Goal: Find contact information: Find contact information

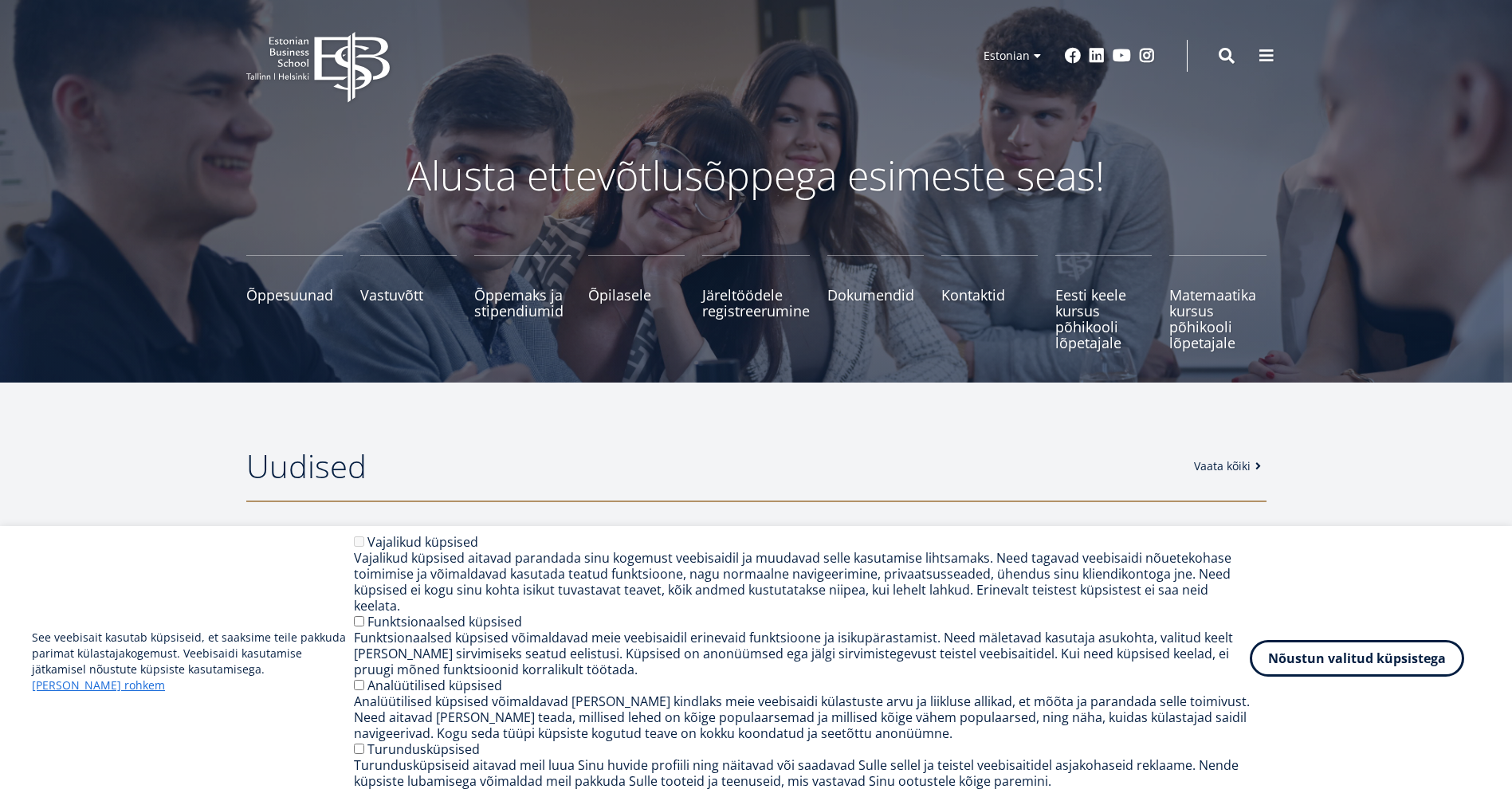
click at [1380, 670] on button "Nõustun valitud küpsistega" at bounding box center [1357, 658] width 215 height 37
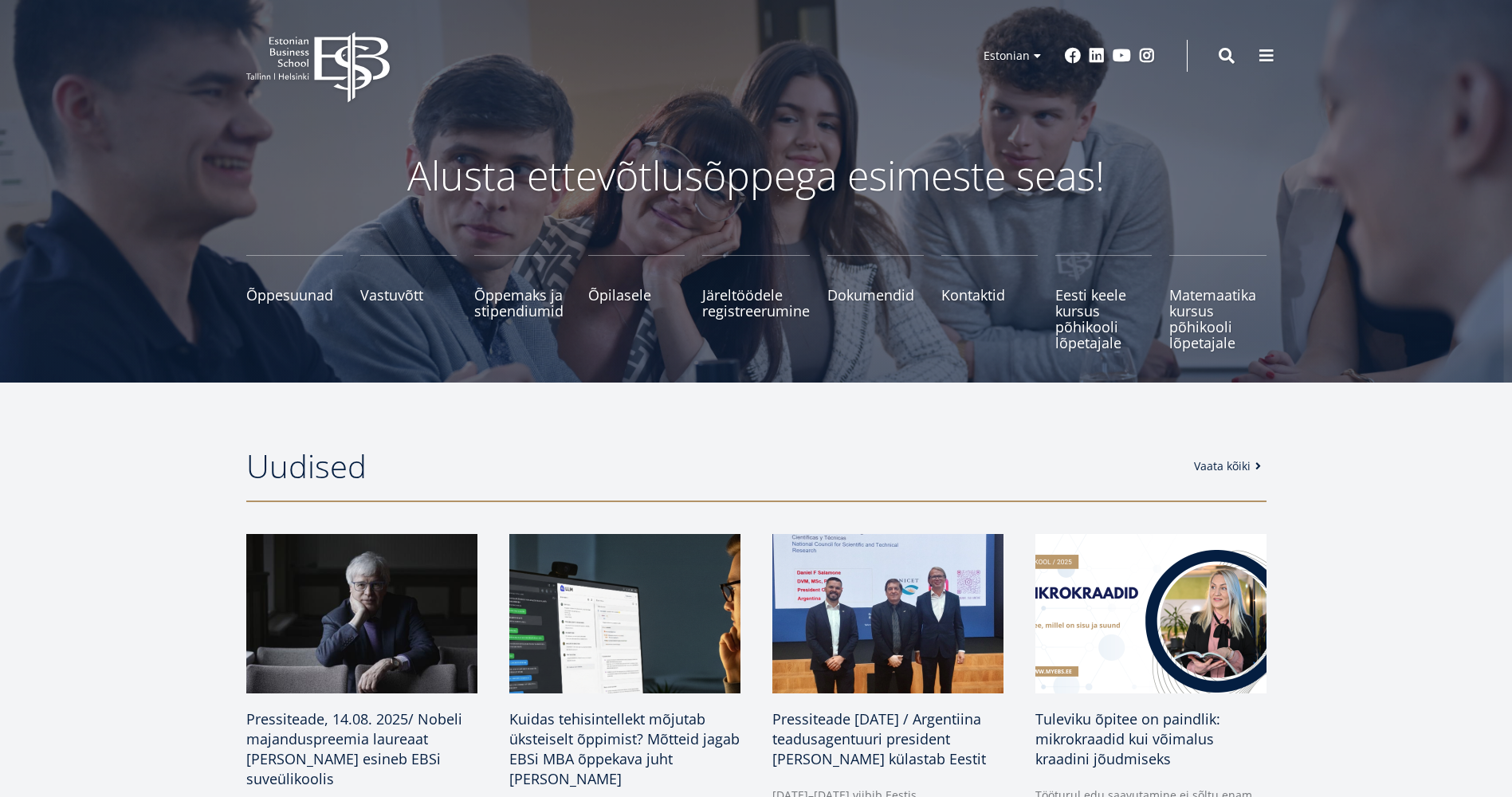
click at [1372, 508] on section "Uudised Vaata kõiki Pressiteade, 14.08. 2025/ Nobeli majanduspreemia laureaat […" at bounding box center [756, 733] width 1512 height 701
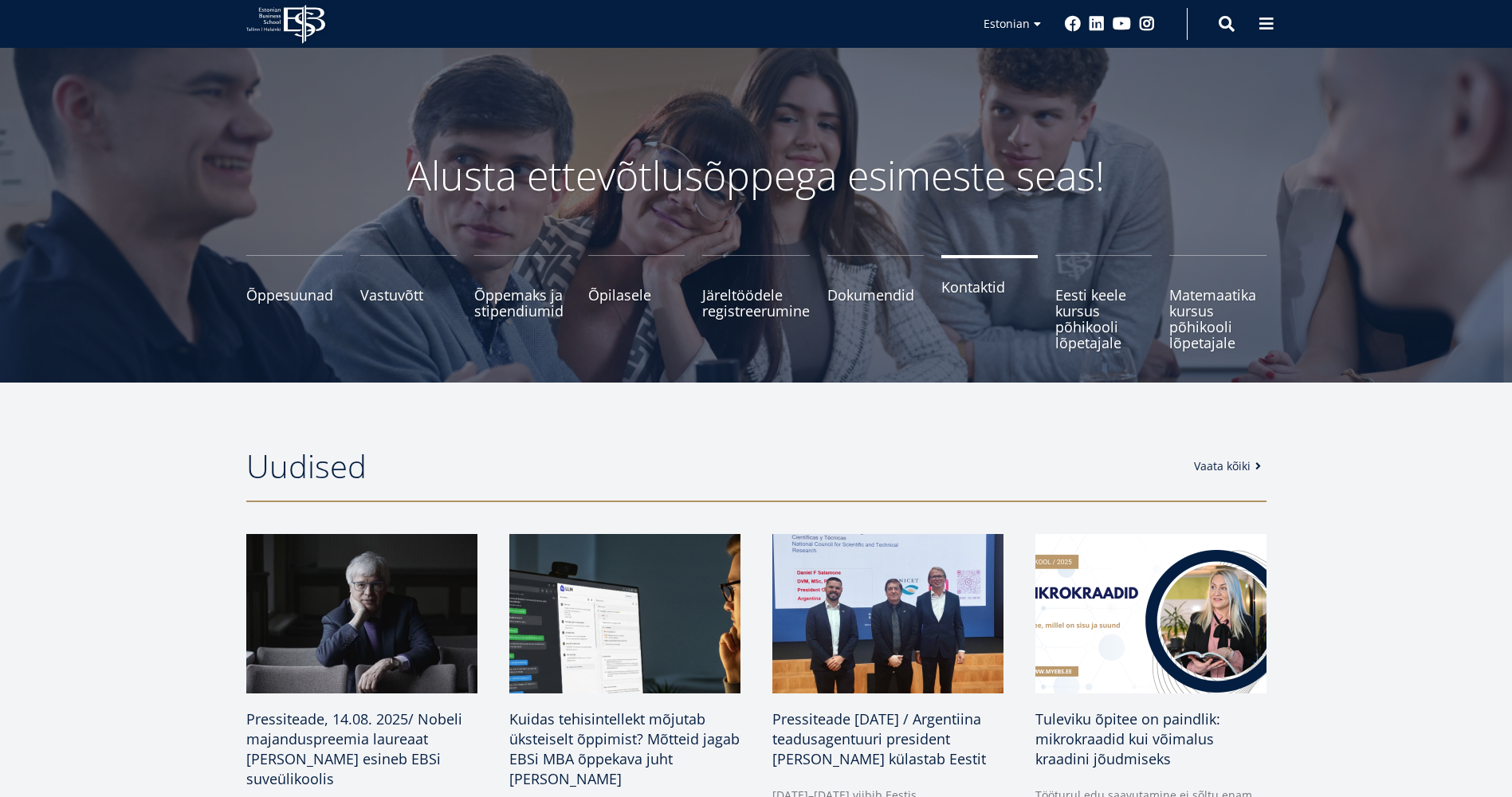
click at [979, 294] on span "Kontaktid" at bounding box center [989, 286] width 96 height 16
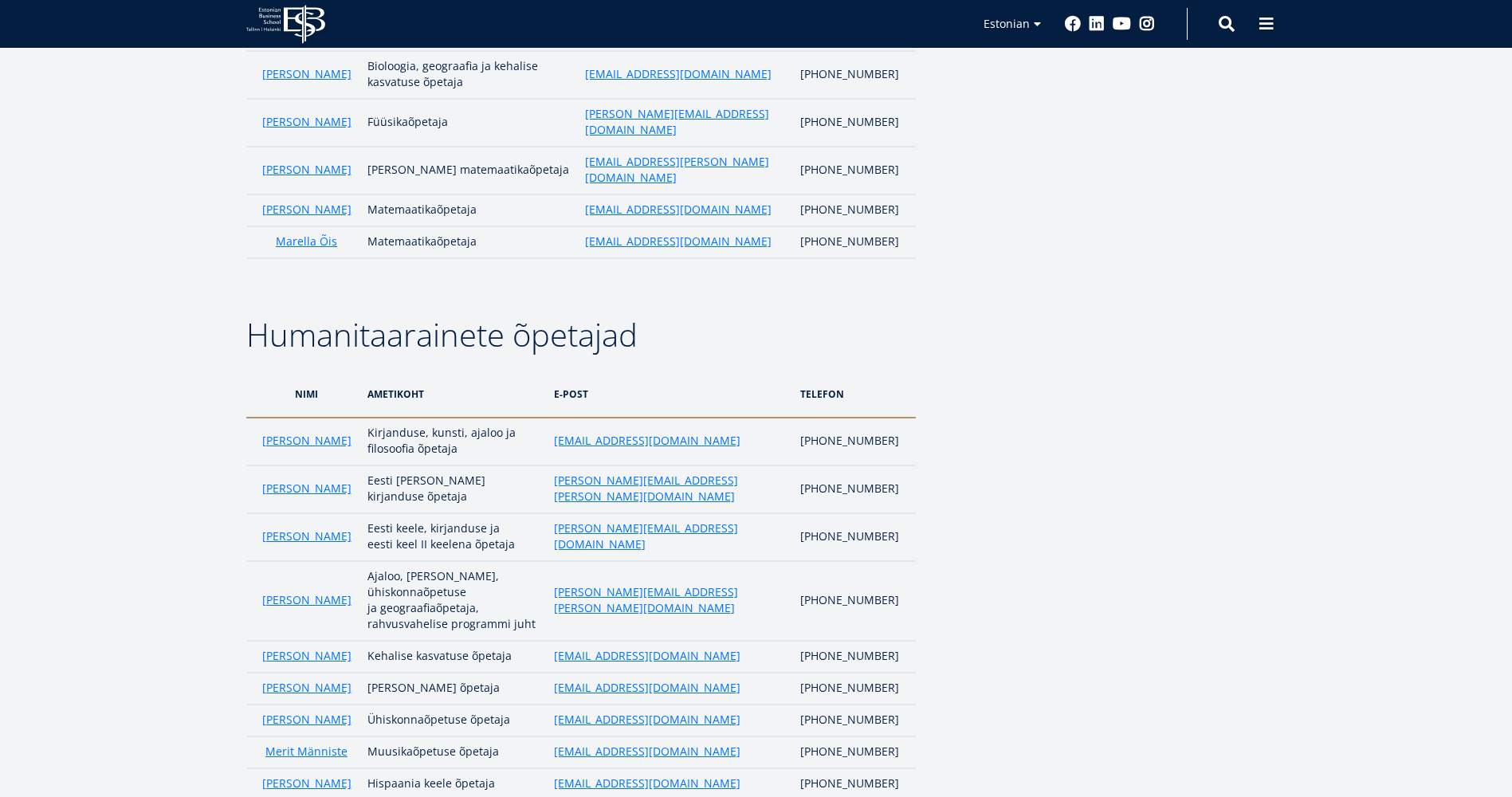
scroll to position [1103, 0]
drag, startPoint x: 762, startPoint y: 579, endPoint x: 707, endPoint y: 582, distance: 55.1
click at [707, 769] on td "tiia.reimal@ebs.ee" at bounding box center [668, 785] width 246 height 32
copy link "@ebs.ee"
click at [1000, 511] on aside "Submenu Kontaktid Kontaktid Kantselei (III korrus, ruum 317) E-R 10.00-17.00 Te…" at bounding box center [1107, 153] width 318 height 1937
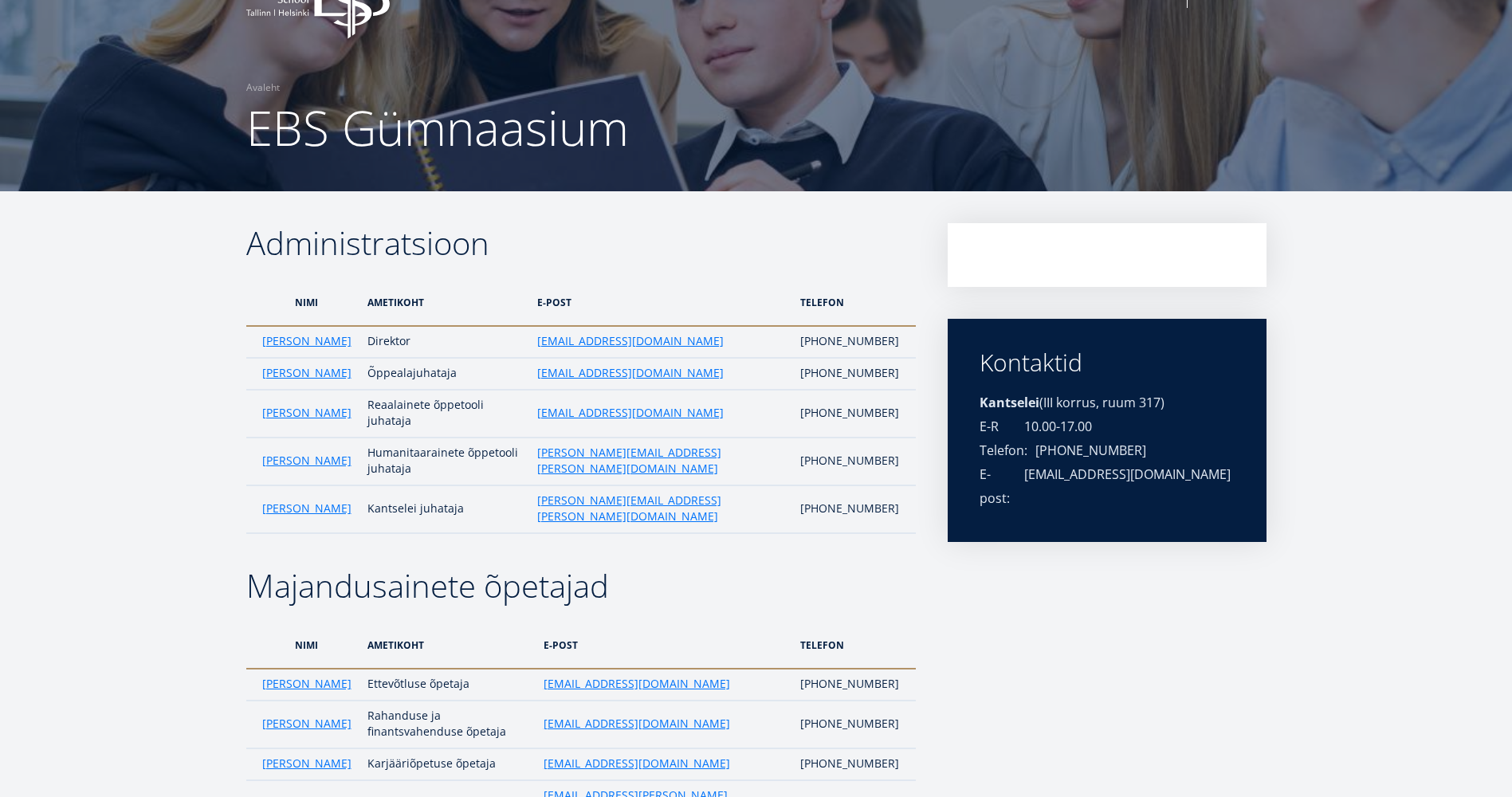
scroll to position [0, 0]
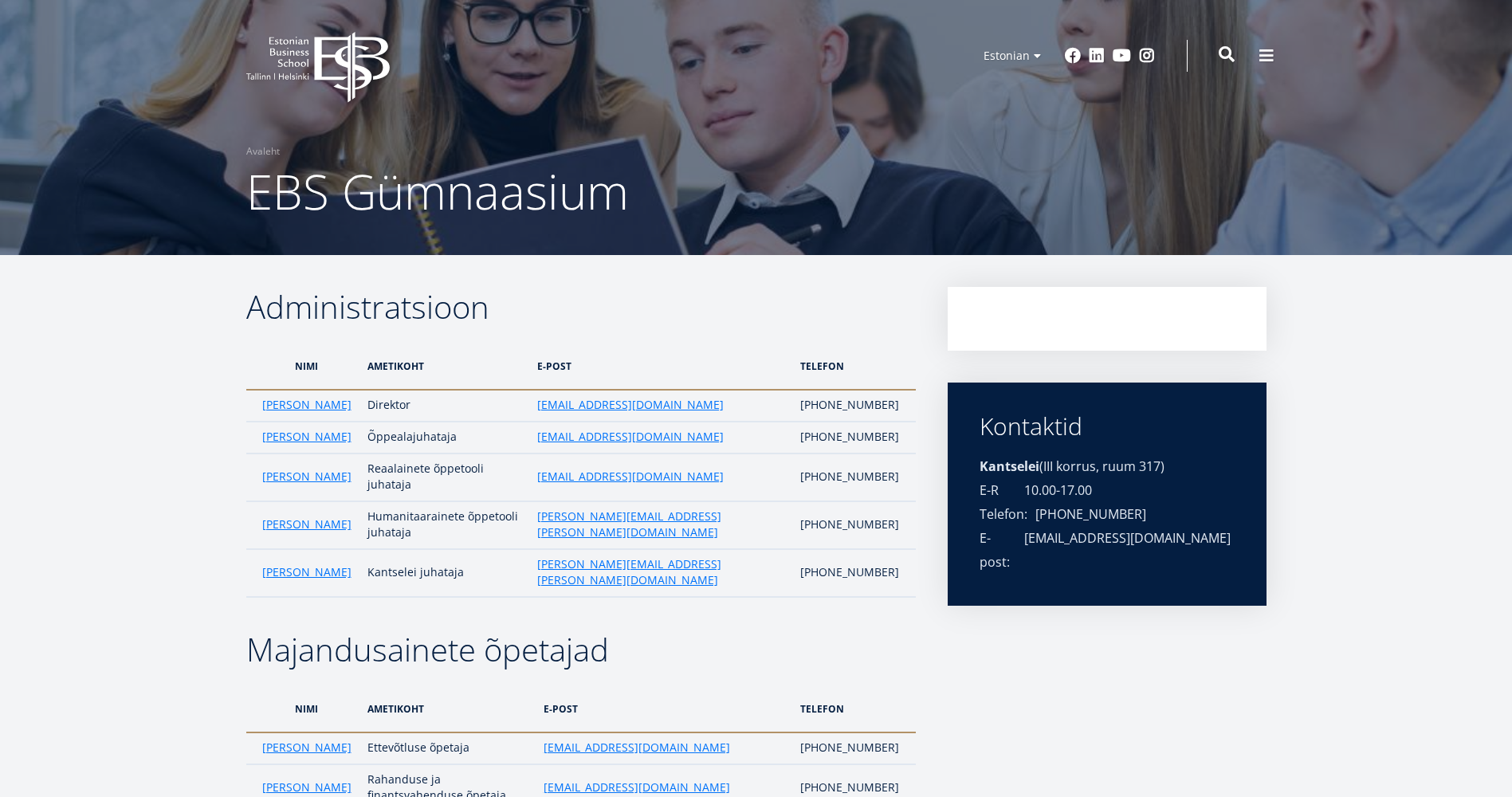
click at [1223, 53] on span at bounding box center [1226, 54] width 16 height 16
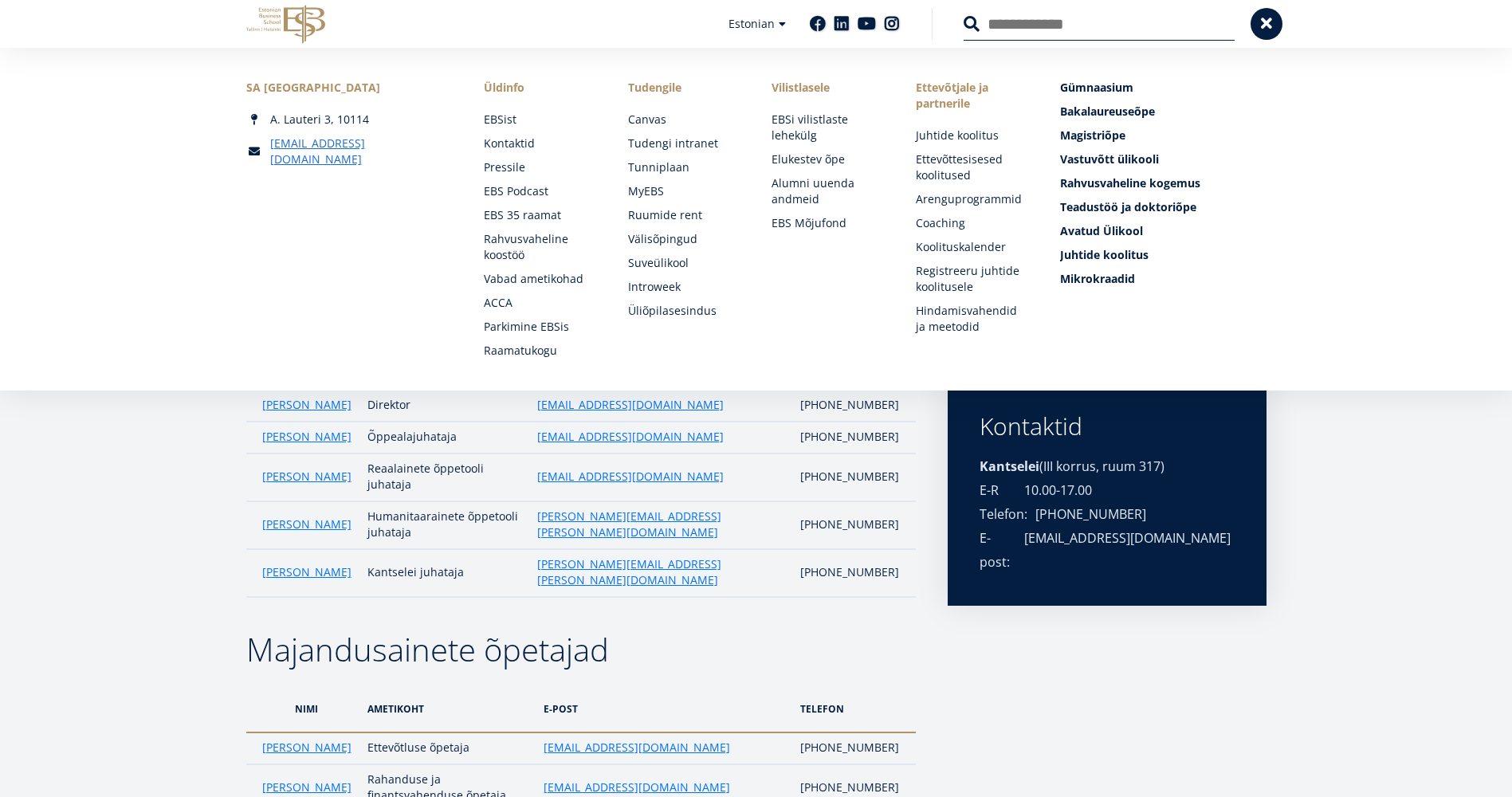
click at [1034, 25] on input "Otsing" at bounding box center [1099, 24] width 271 height 34
type input "**********"
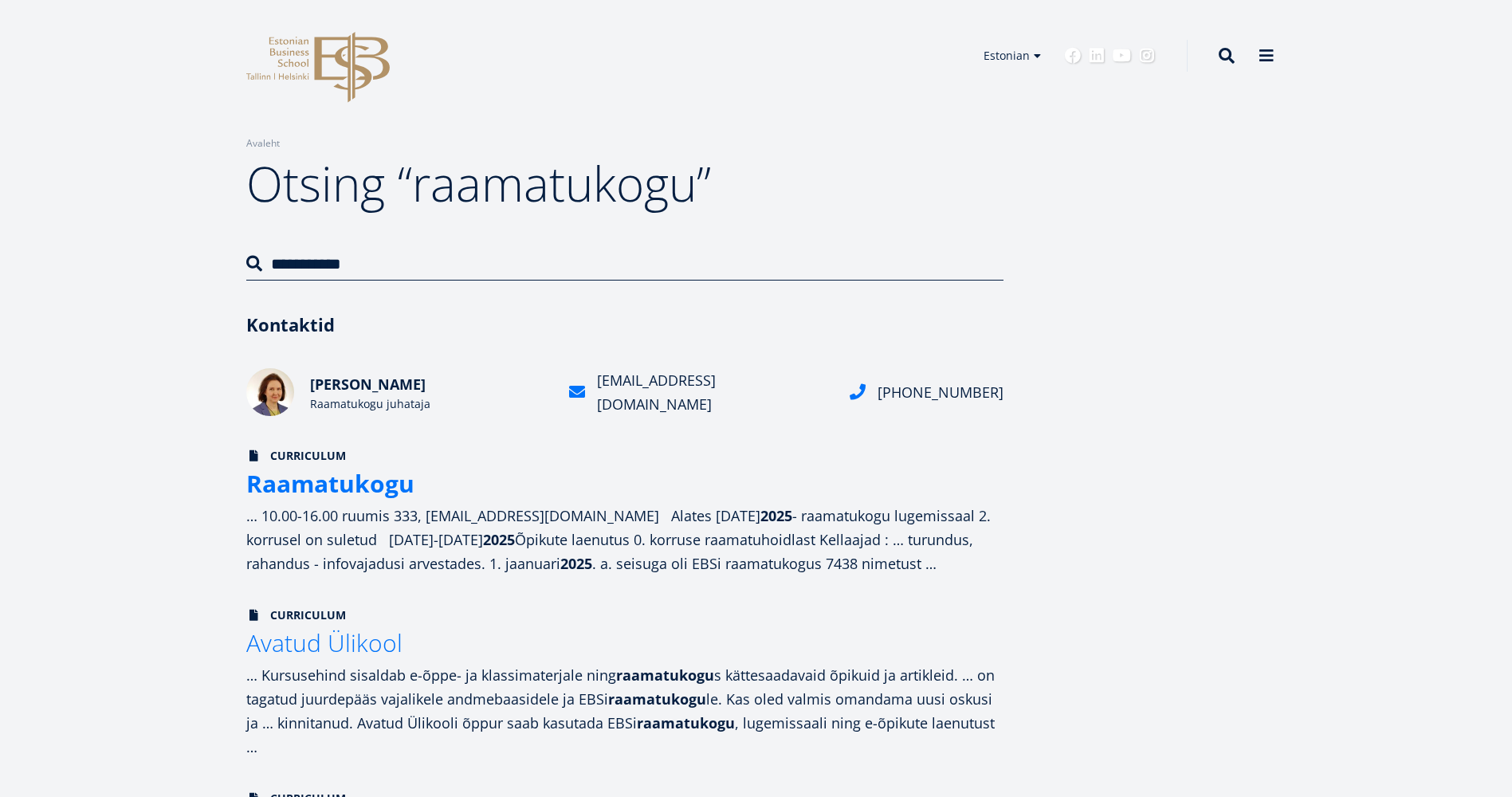
drag, startPoint x: 750, startPoint y: 396, endPoint x: 1142, endPoint y: 567, distance: 427.7
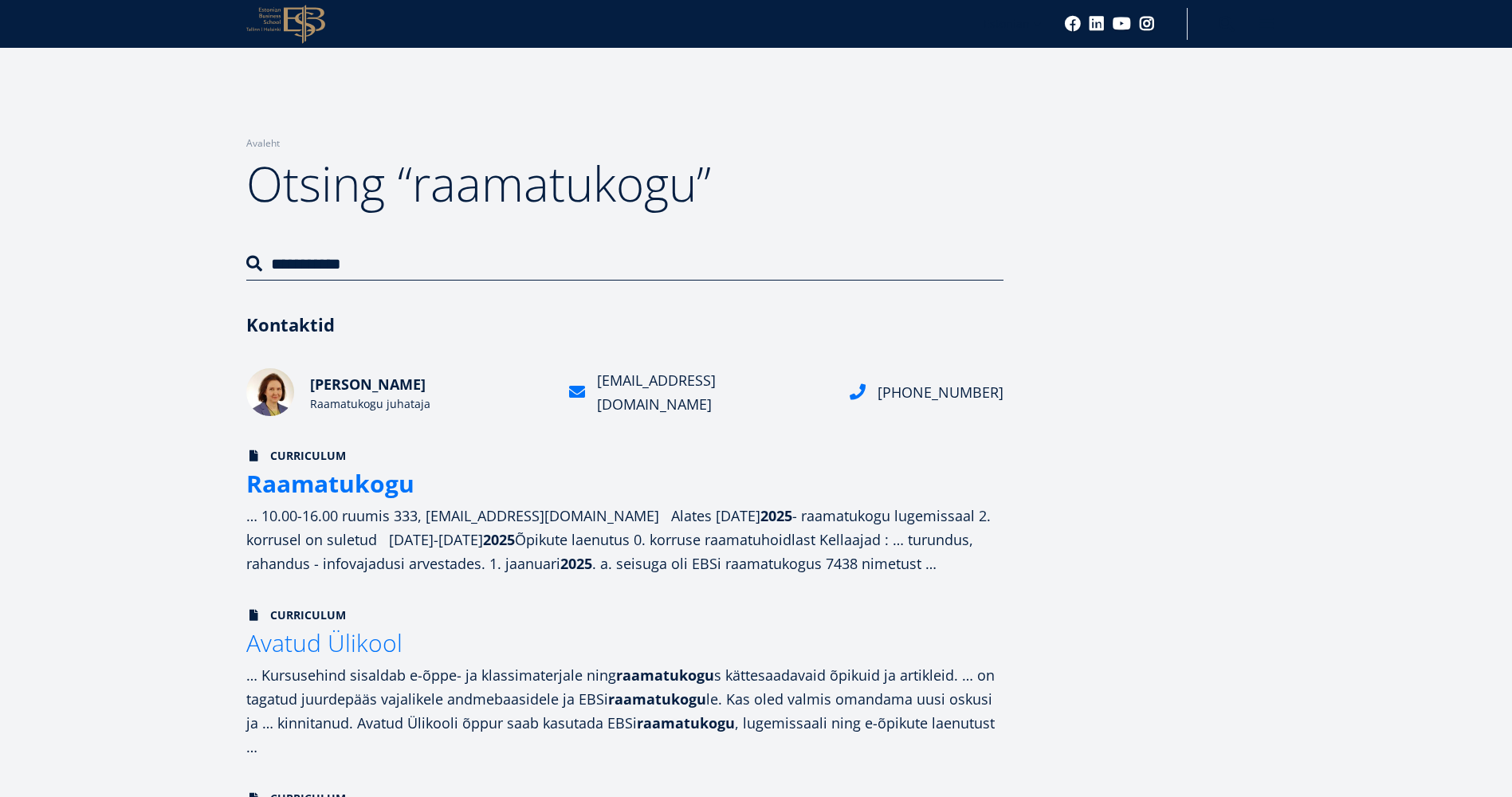
click at [305, 32] on icon at bounding box center [304, 24] width 41 height 39
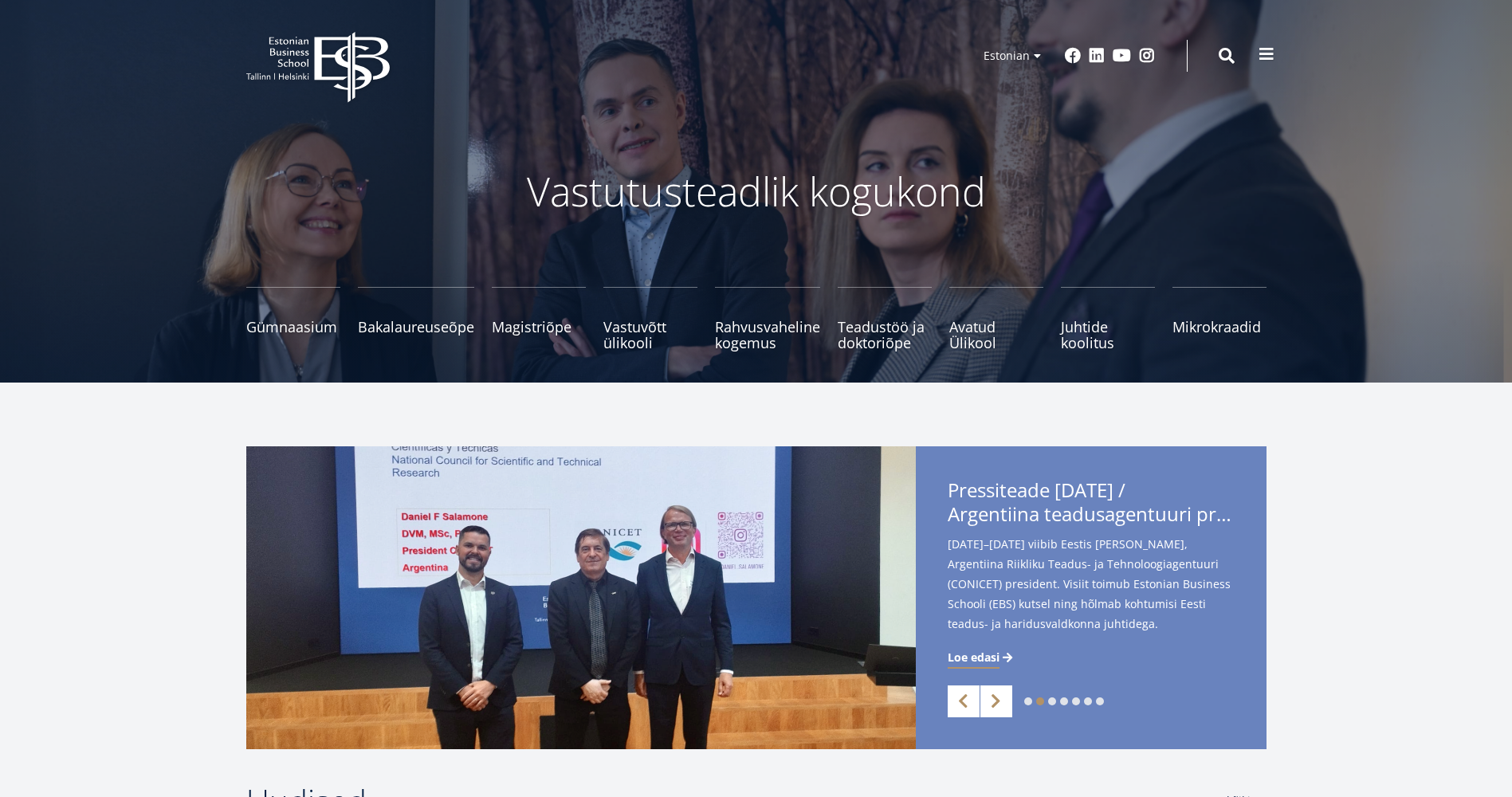
click at [1254, 53] on button at bounding box center [1266, 55] width 32 height 32
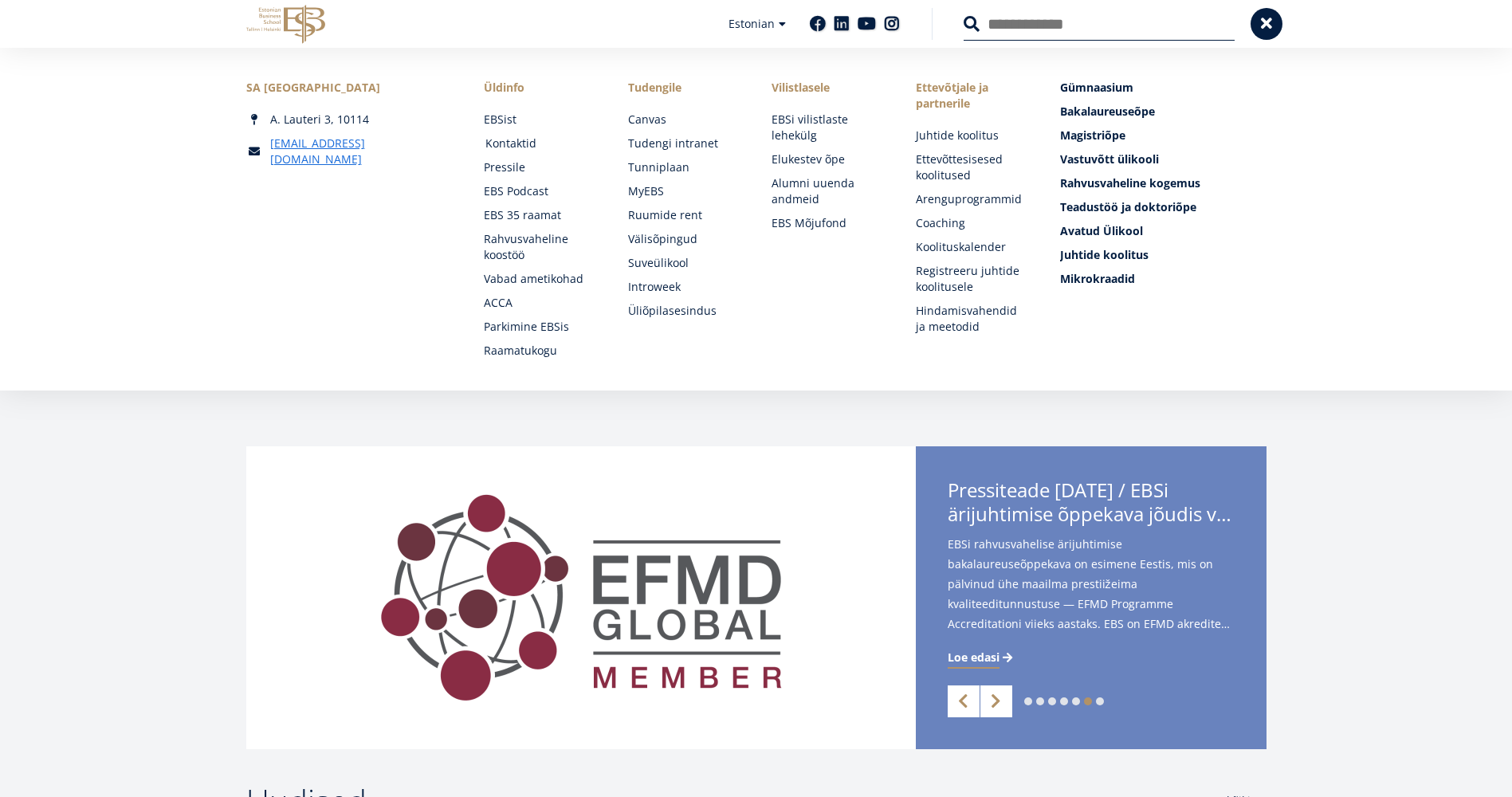
click at [515, 140] on link "Kontaktid" at bounding box center [541, 143] width 112 height 16
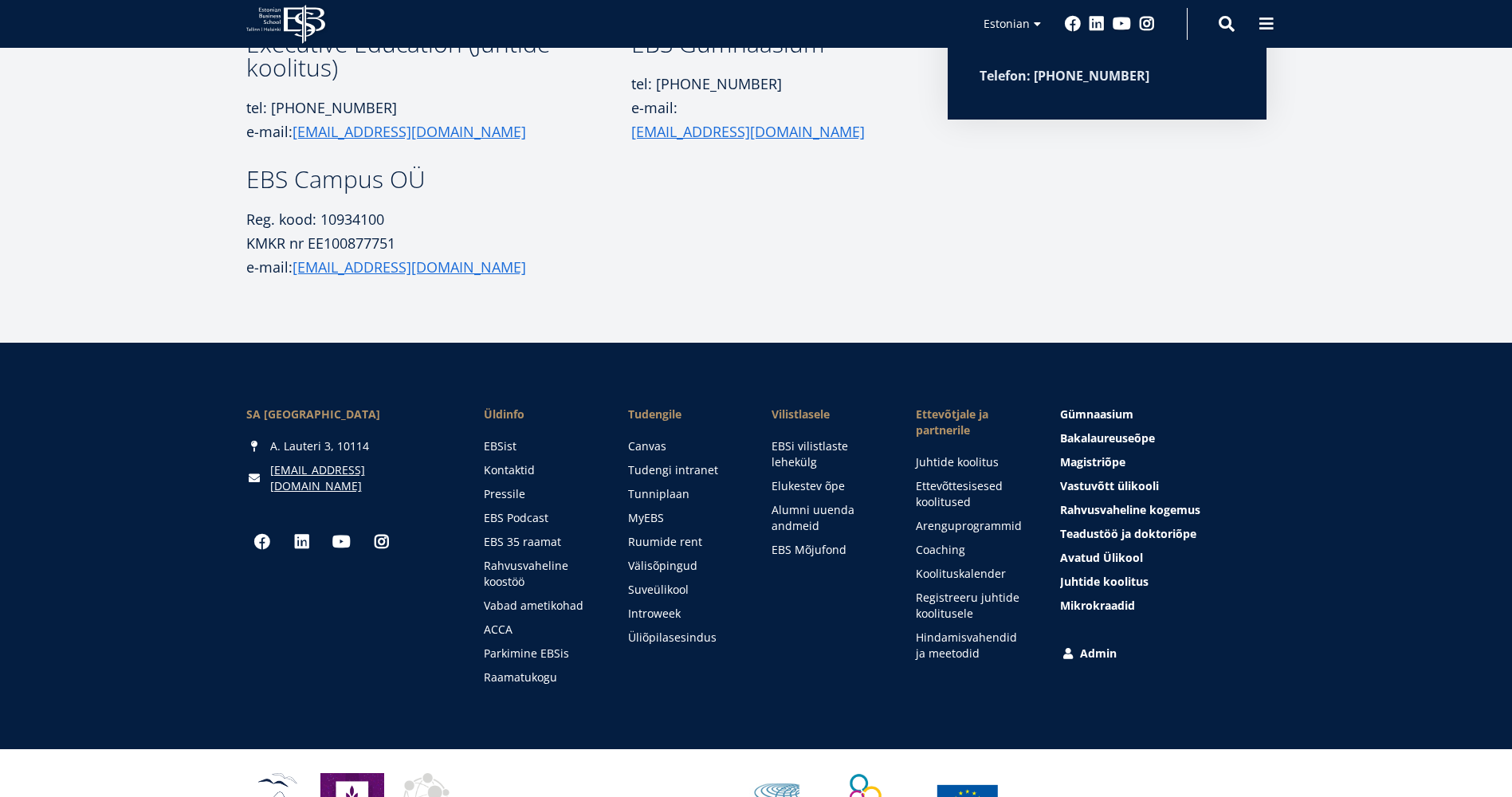
scroll to position [607, 0]
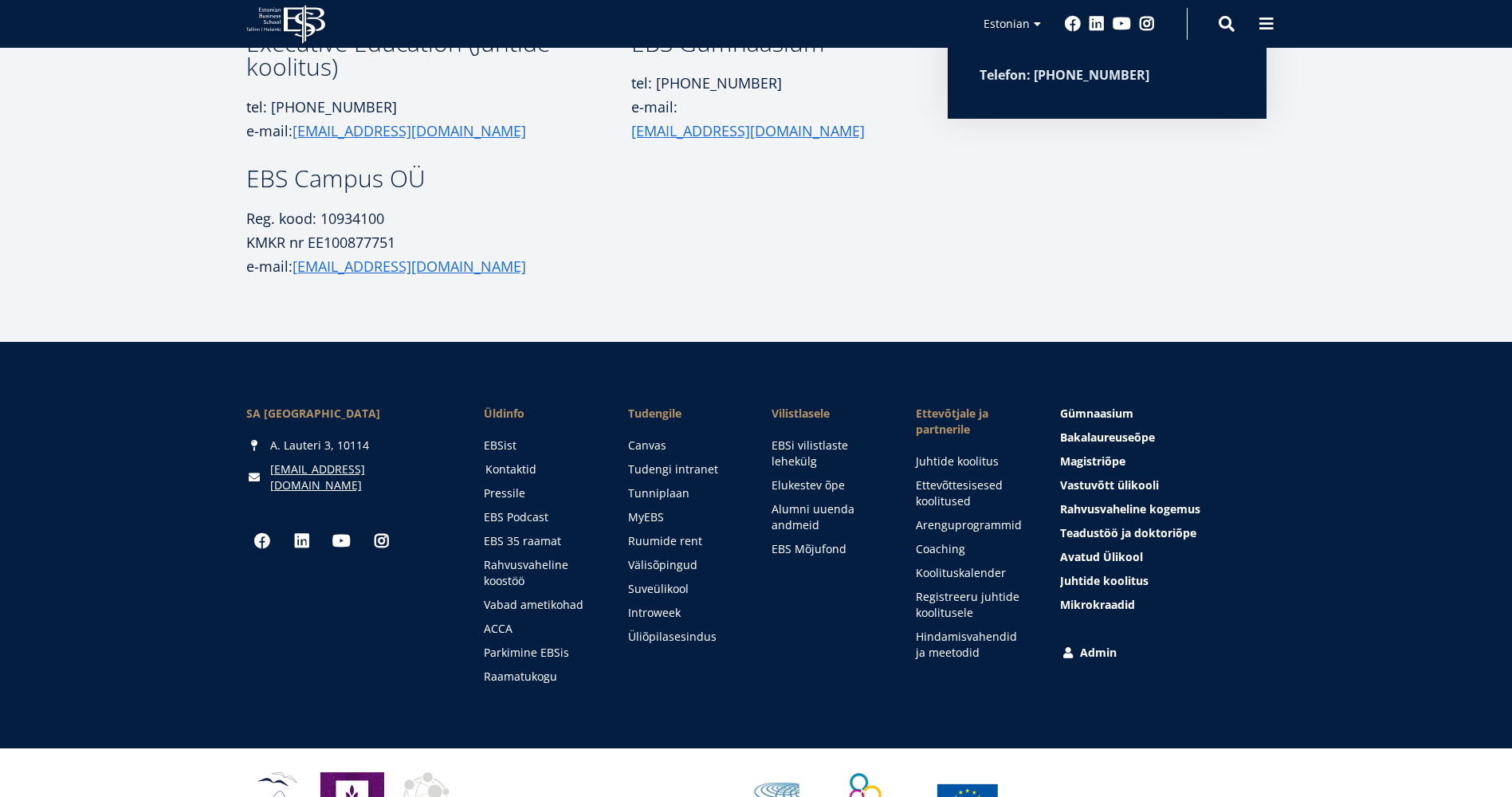
click at [521, 466] on link "Kontaktid" at bounding box center [541, 469] width 112 height 16
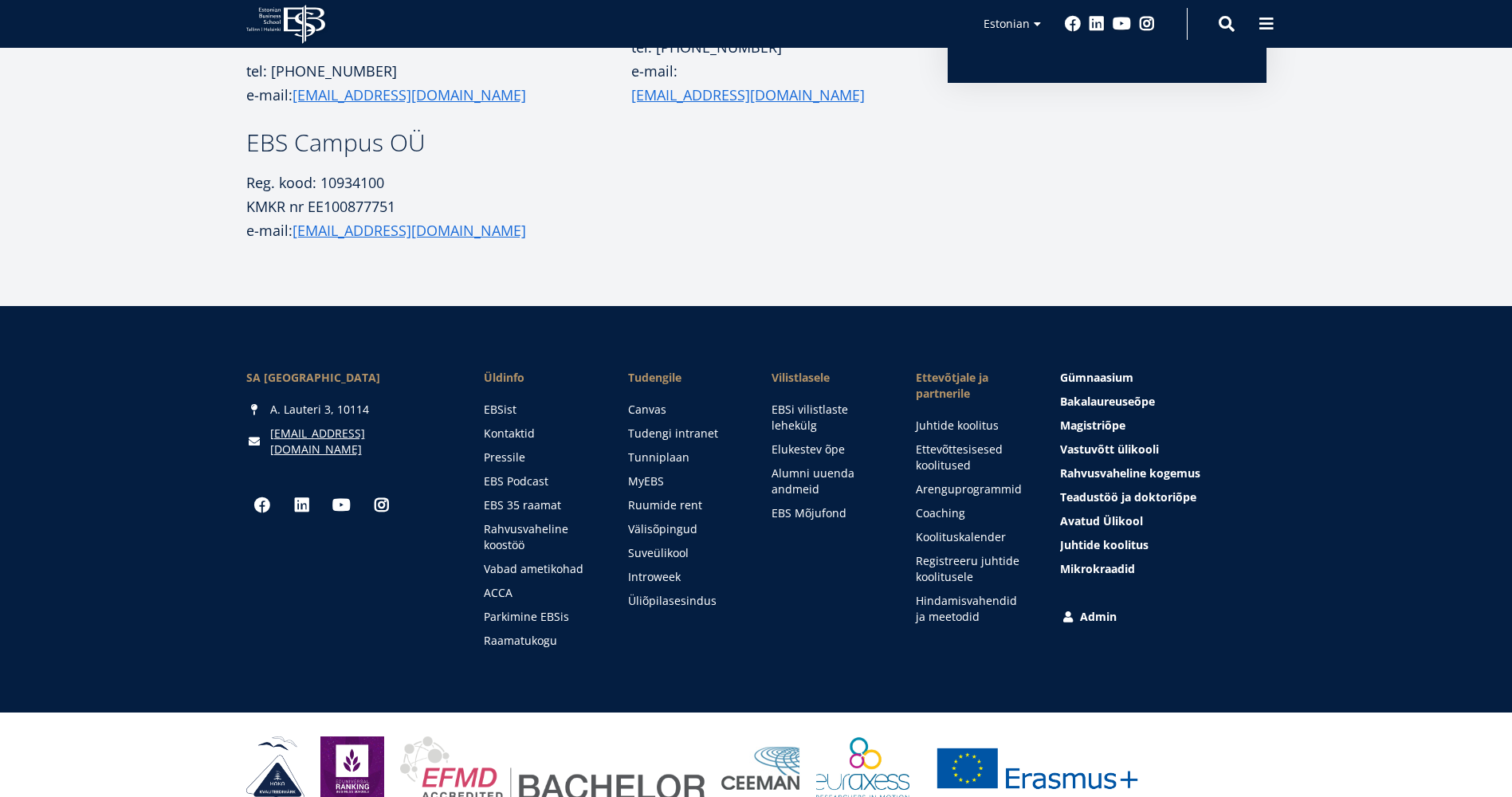
scroll to position [670, 0]
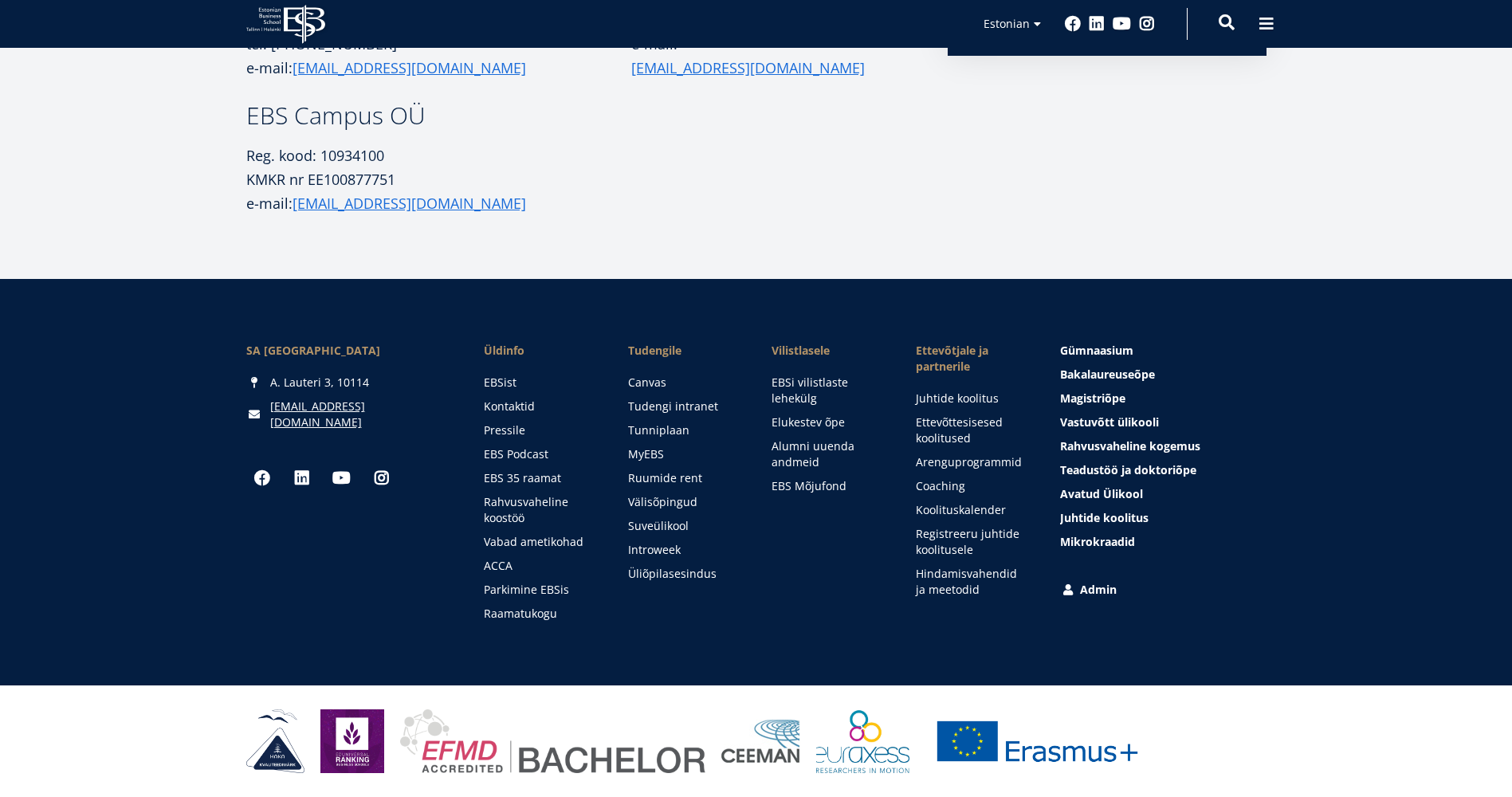
click at [1227, 28] on span at bounding box center [1226, 22] width 16 height 16
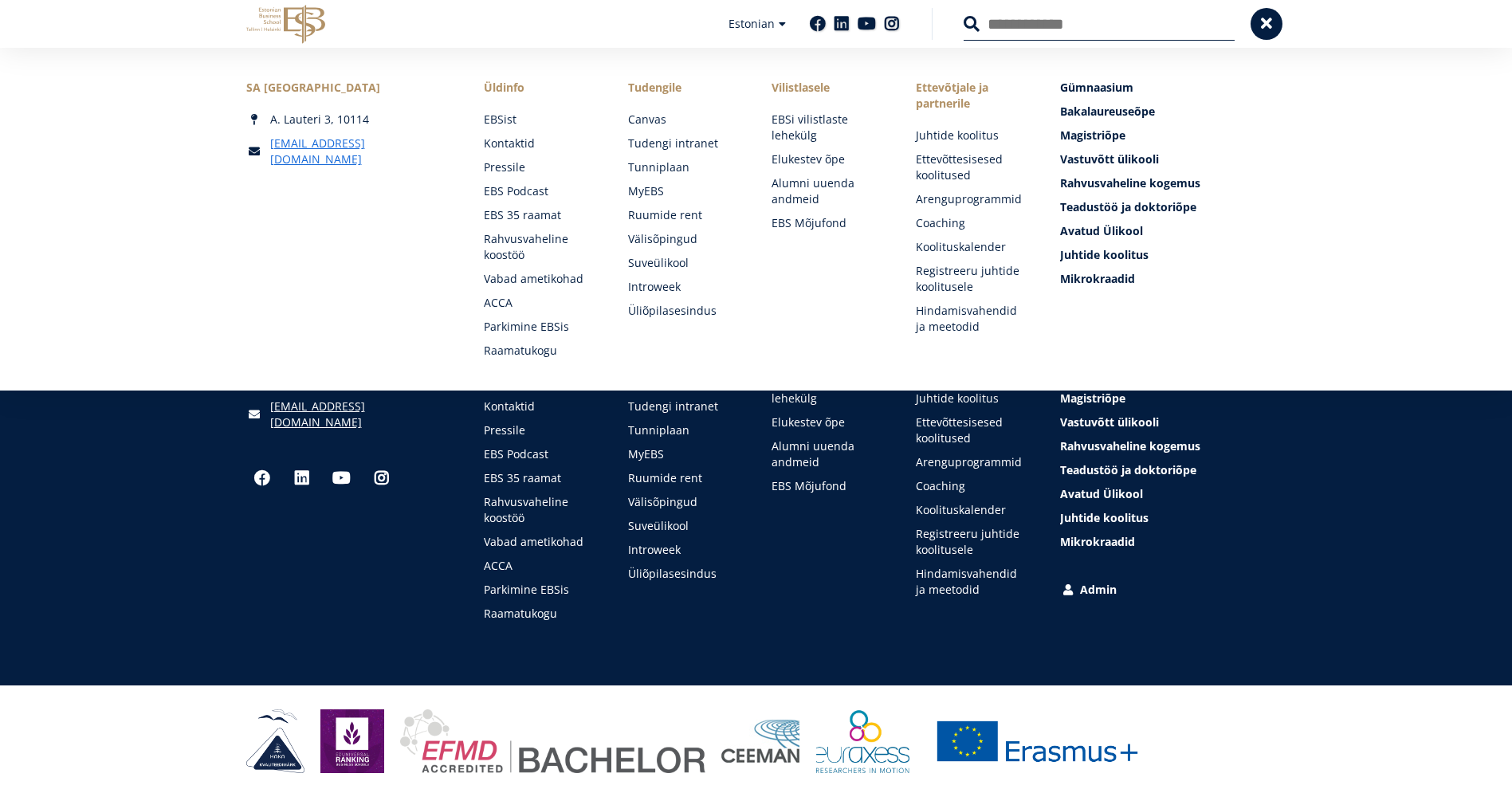
click at [1002, 30] on input "Otsing" at bounding box center [1099, 24] width 271 height 34
type input "****"
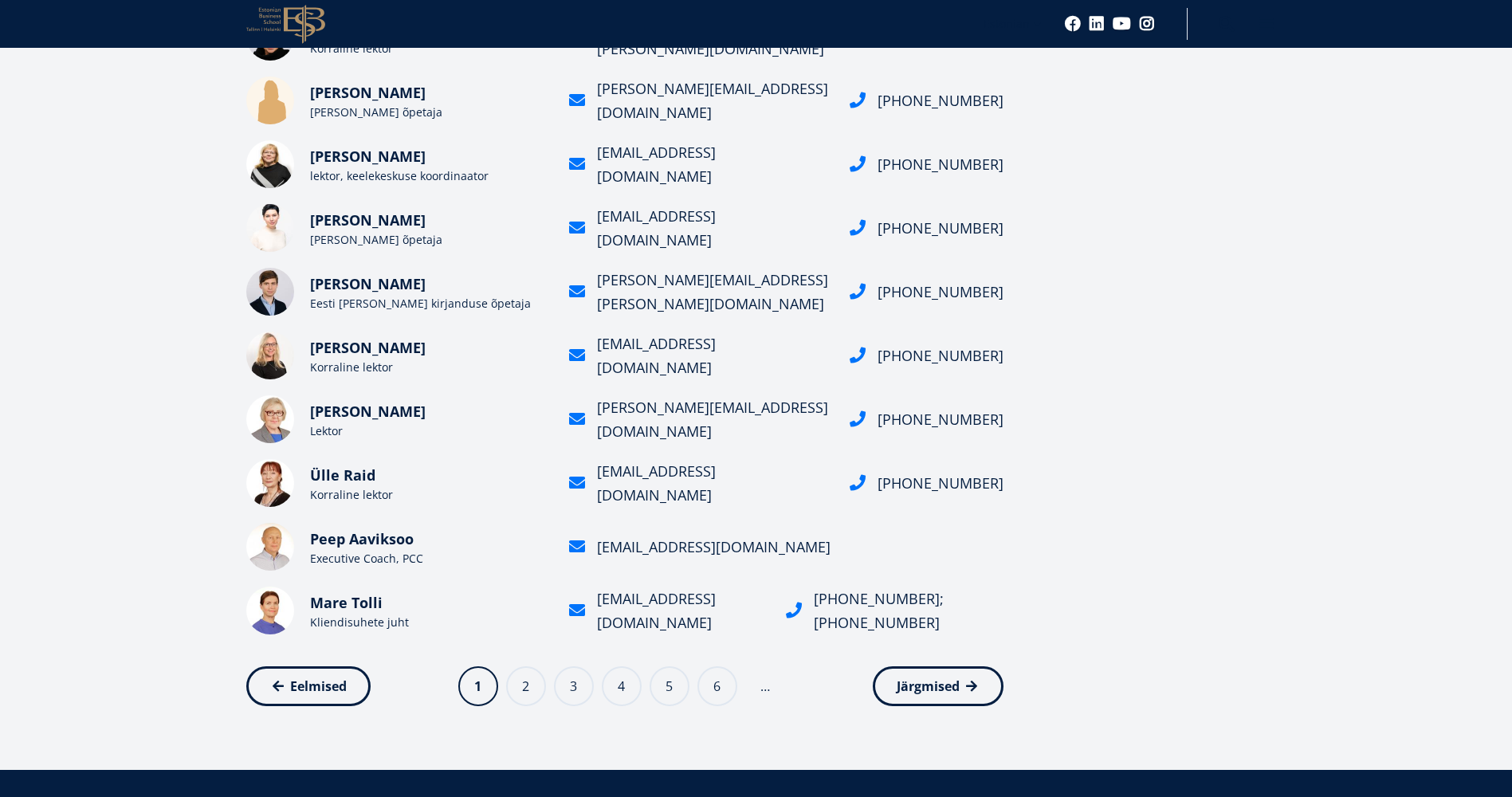
scroll to position [356, 0]
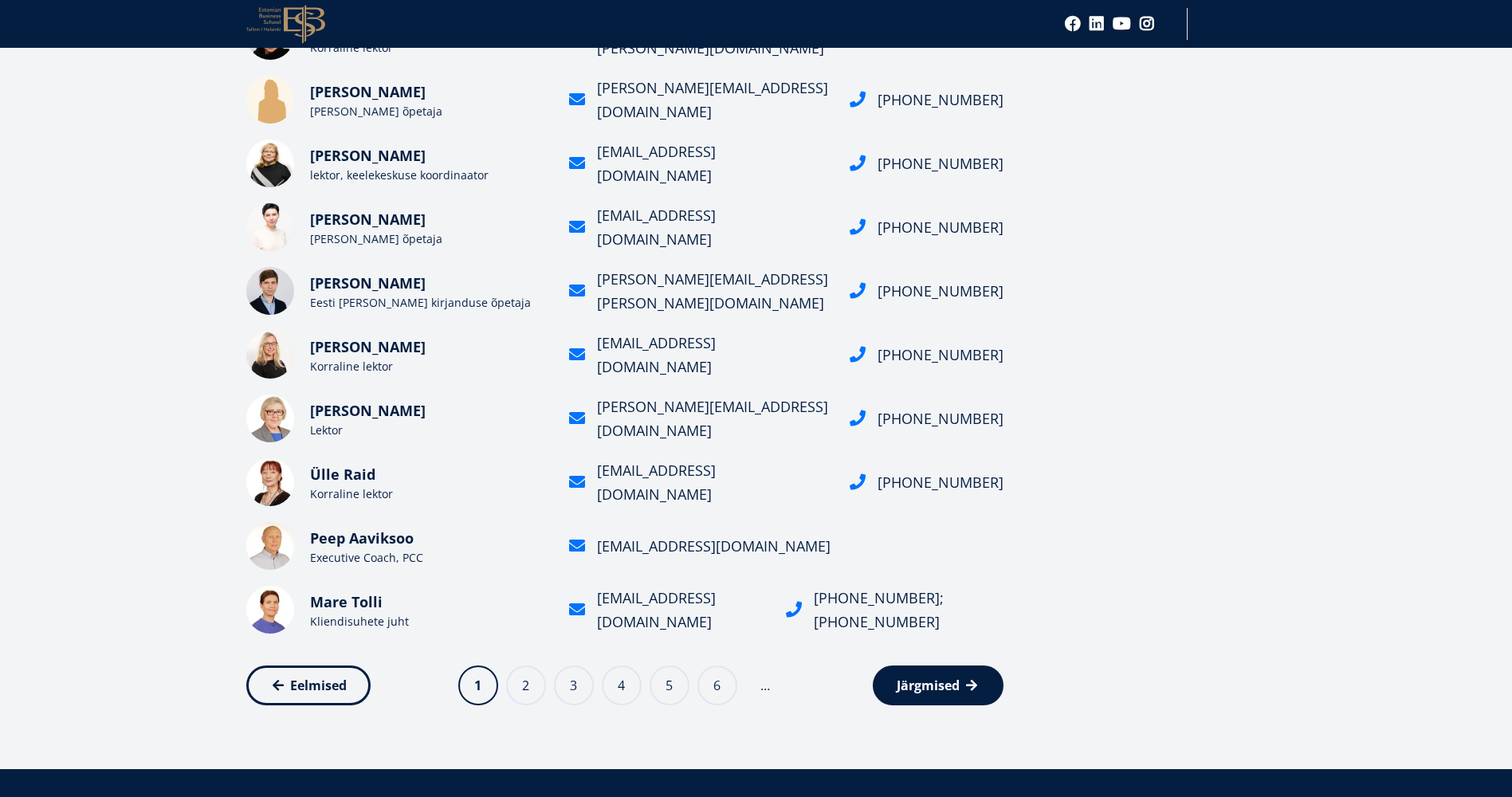
click at [962, 696] on link "Järgmine leht Järgmised" at bounding box center [937, 685] width 131 height 40
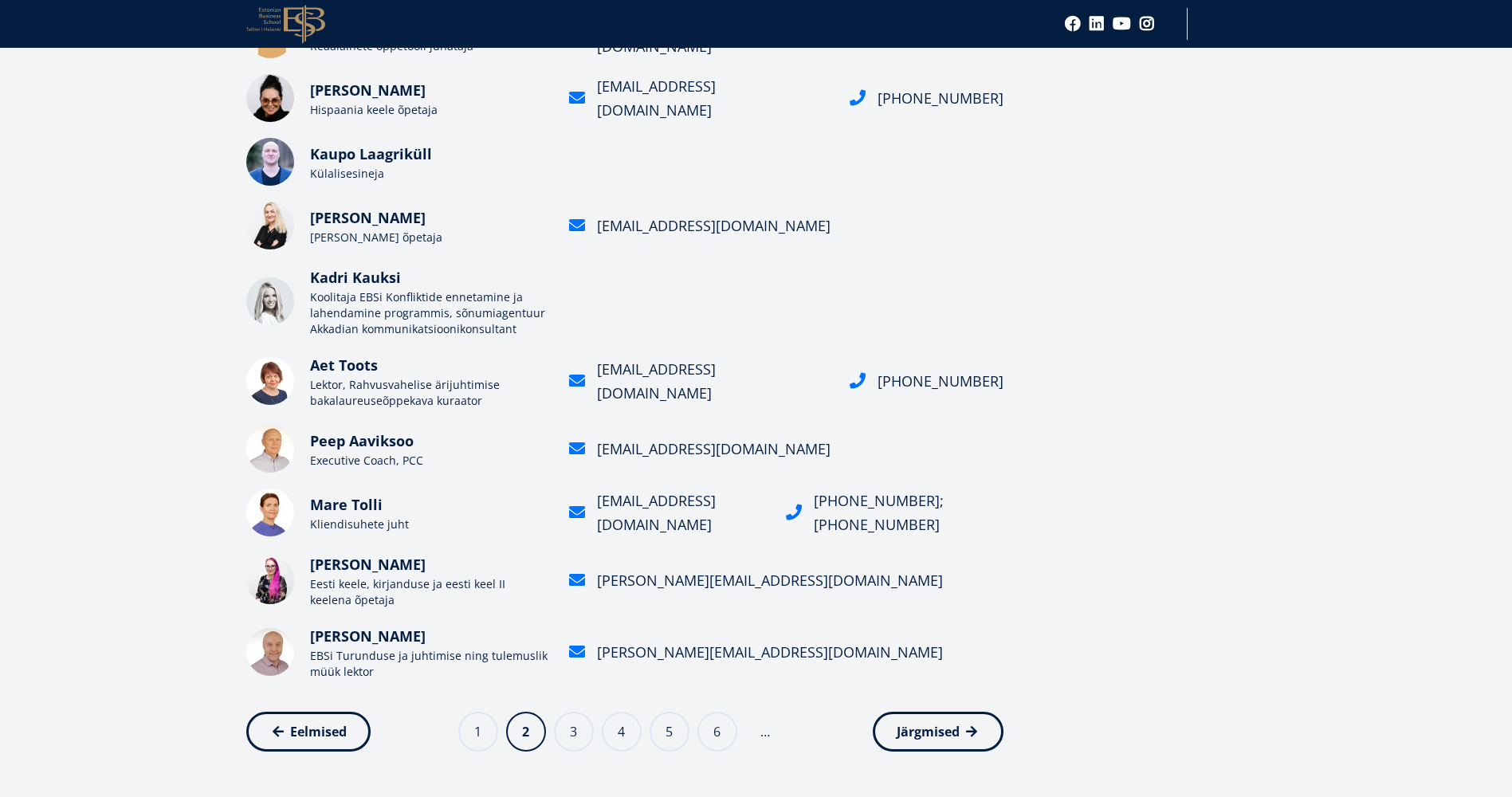
scroll to position [376, 0]
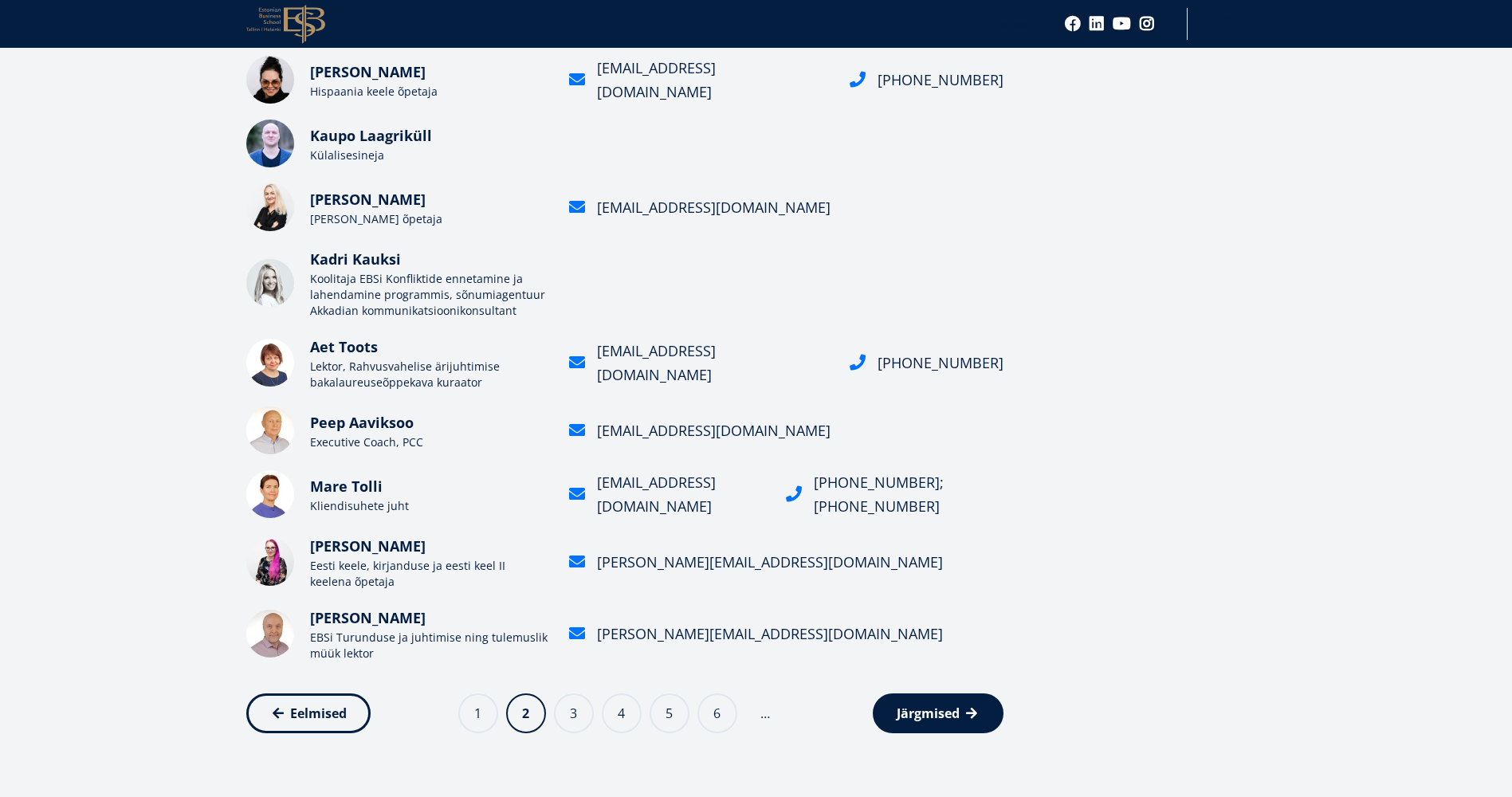
click at [956, 716] on span "Järgmised" at bounding box center [928, 713] width 63 height 16
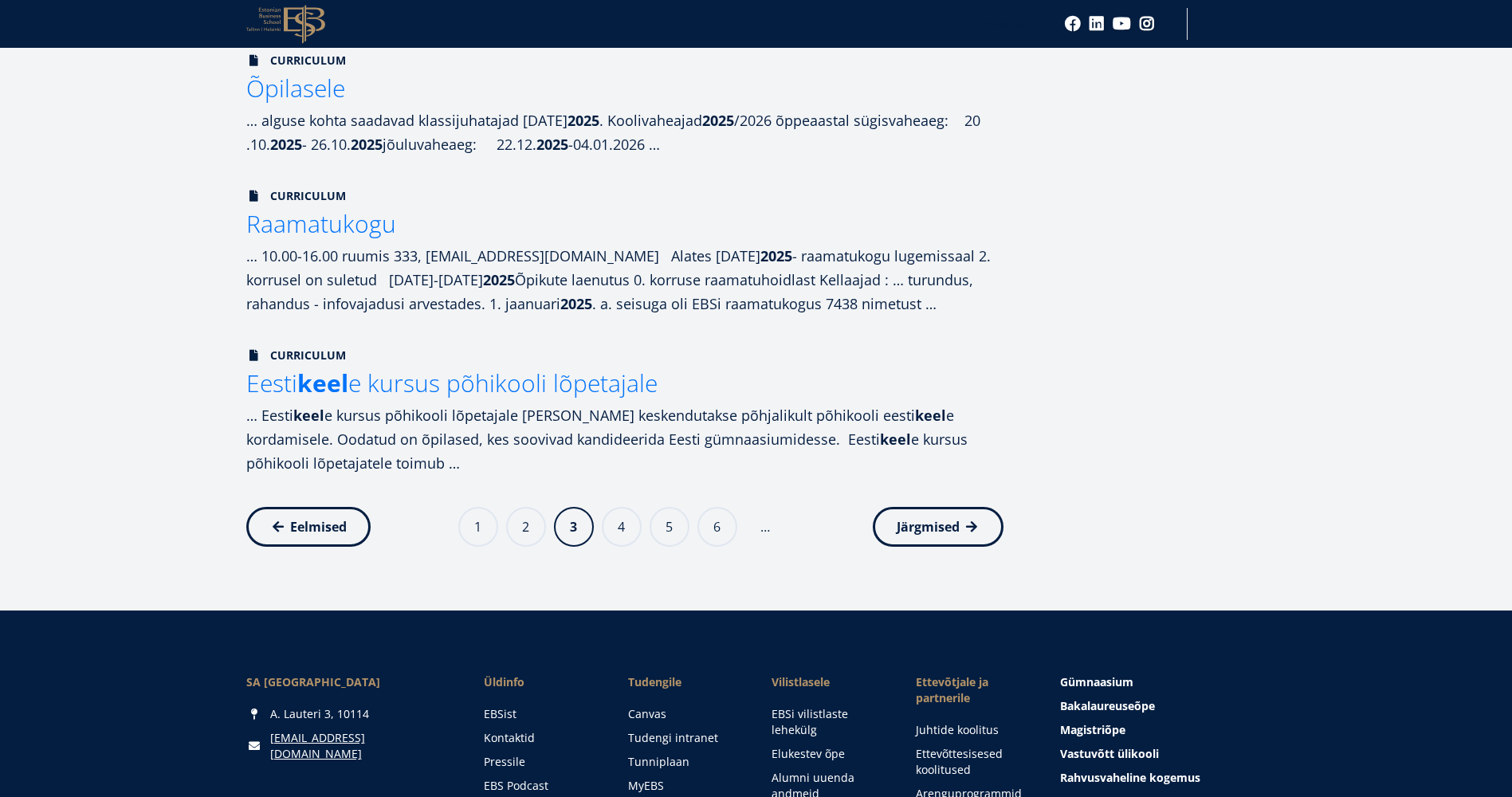
scroll to position [906, 0]
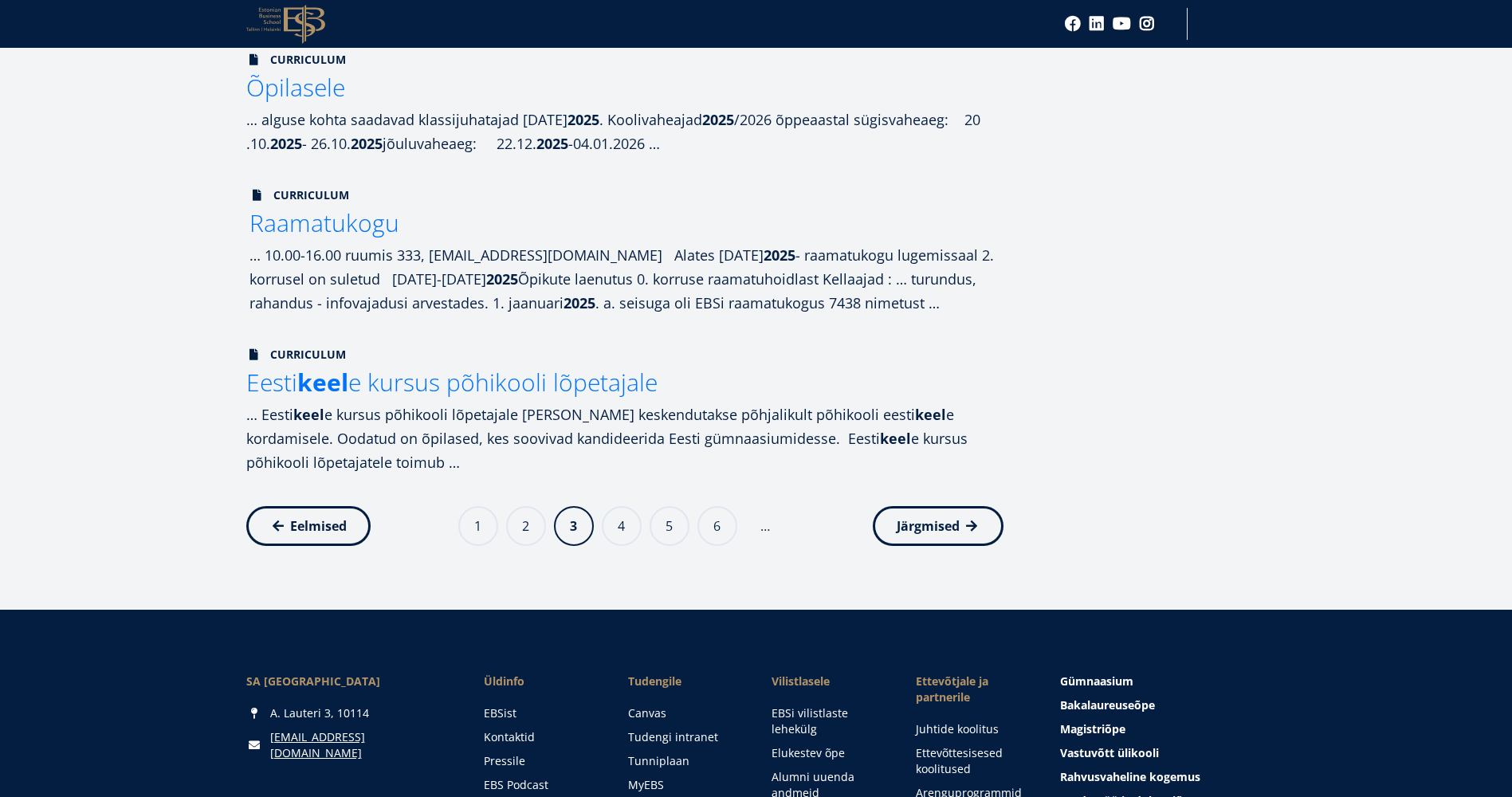
click at [364, 229] on span "Raamatukogu" at bounding box center [324, 222] width 150 height 33
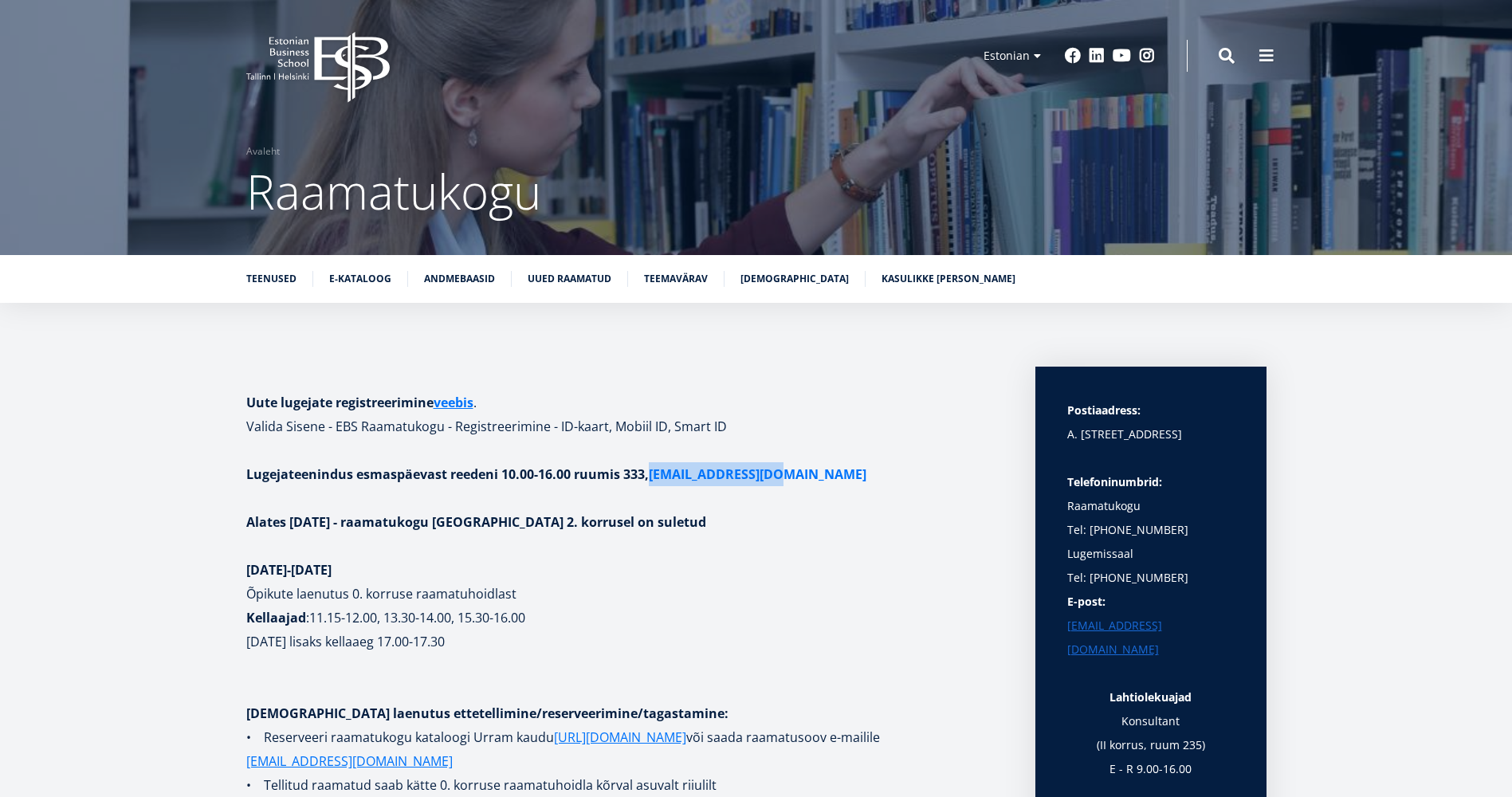
drag, startPoint x: 795, startPoint y: 479, endPoint x: 652, endPoint y: 472, distance: 143.2
click at [652, 472] on p "Lugejateenindus esmaspäevast reedeni 10.00-16.00 ruumis 333, raamatukogu@ebs.ee" at bounding box center [625, 474] width 757 height 24
copy link "raamatukogu@ebs.ee"
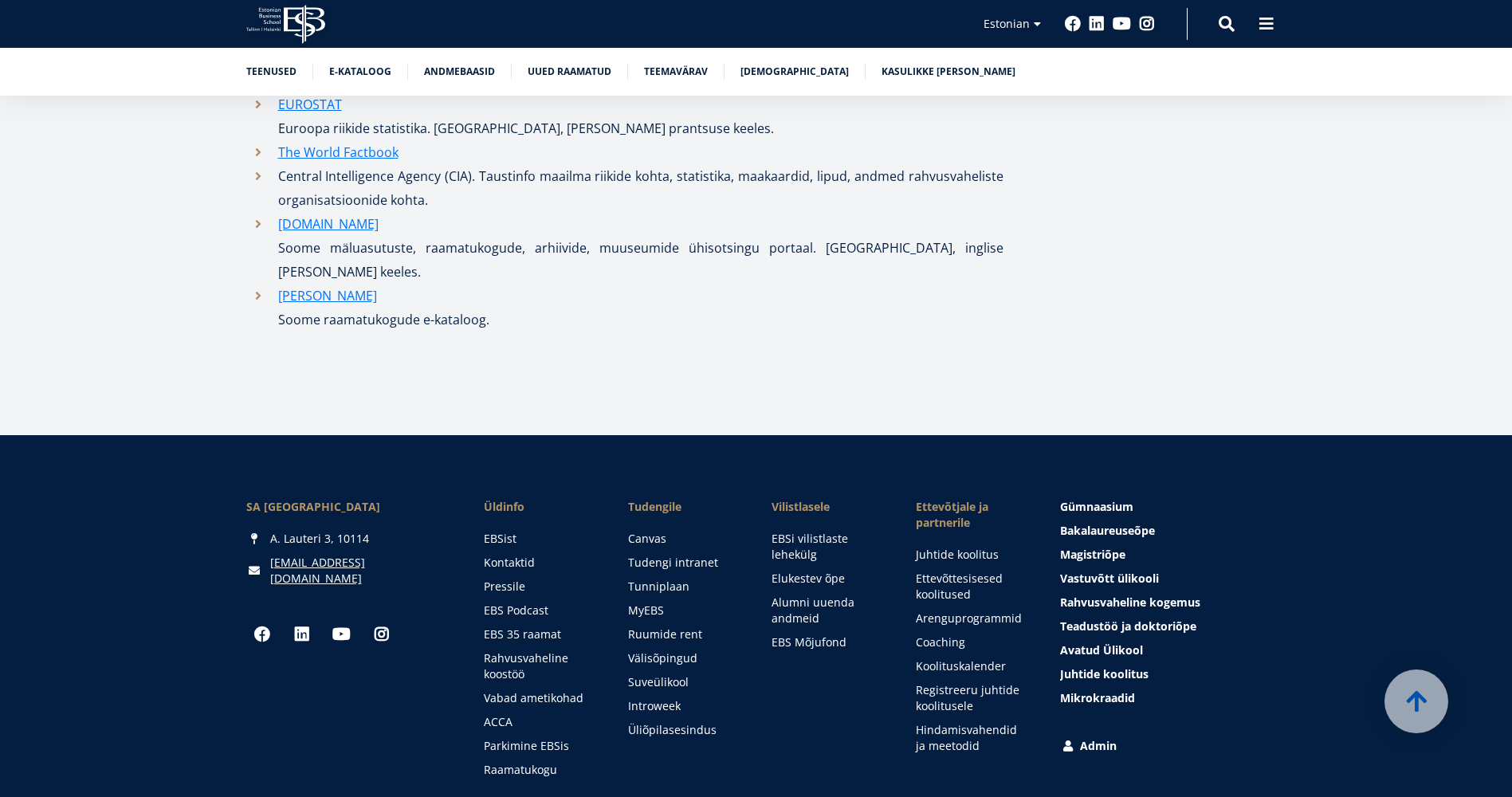
scroll to position [8279, 0]
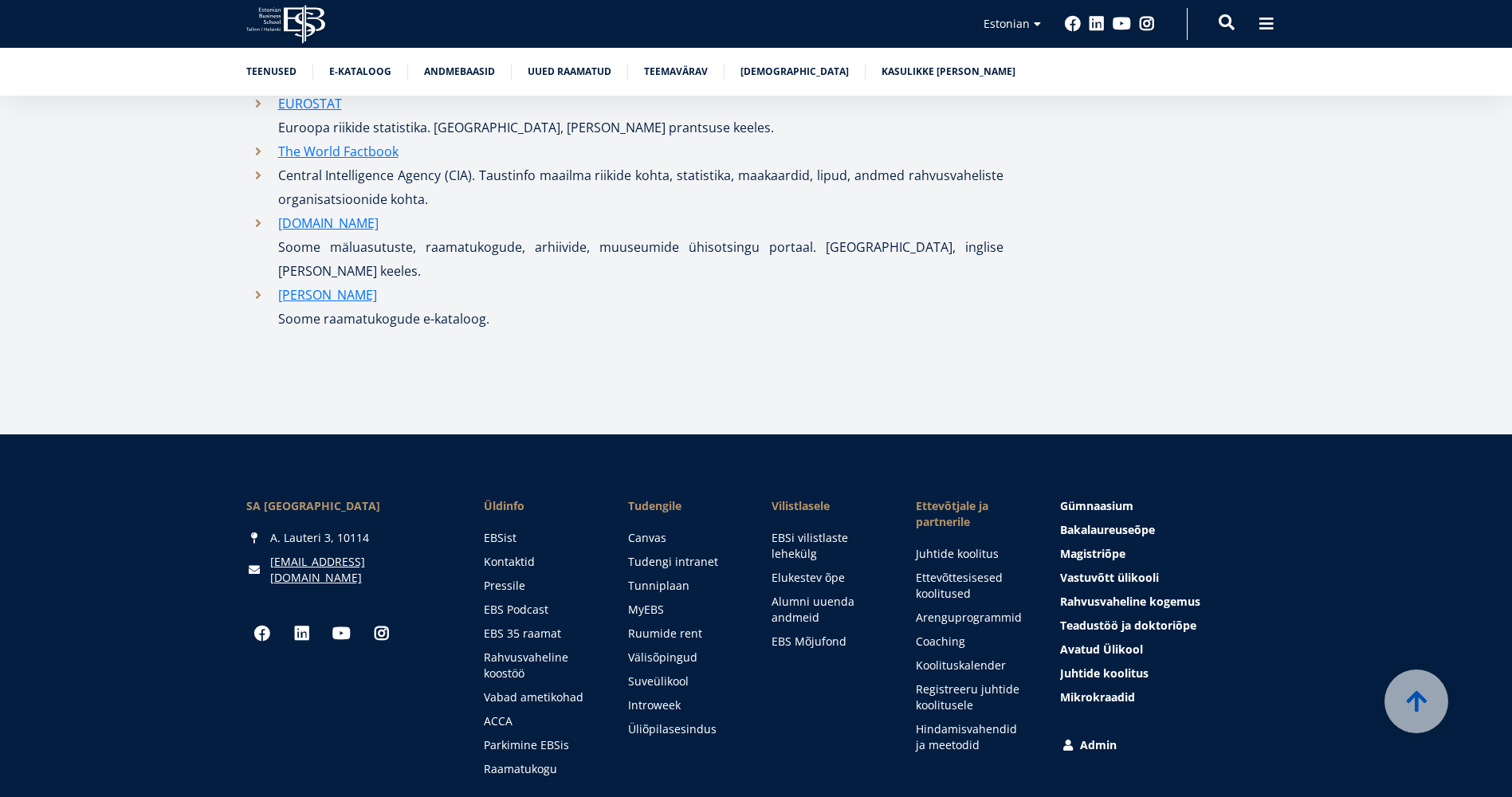
click at [1224, 28] on span at bounding box center [1226, 22] width 16 height 16
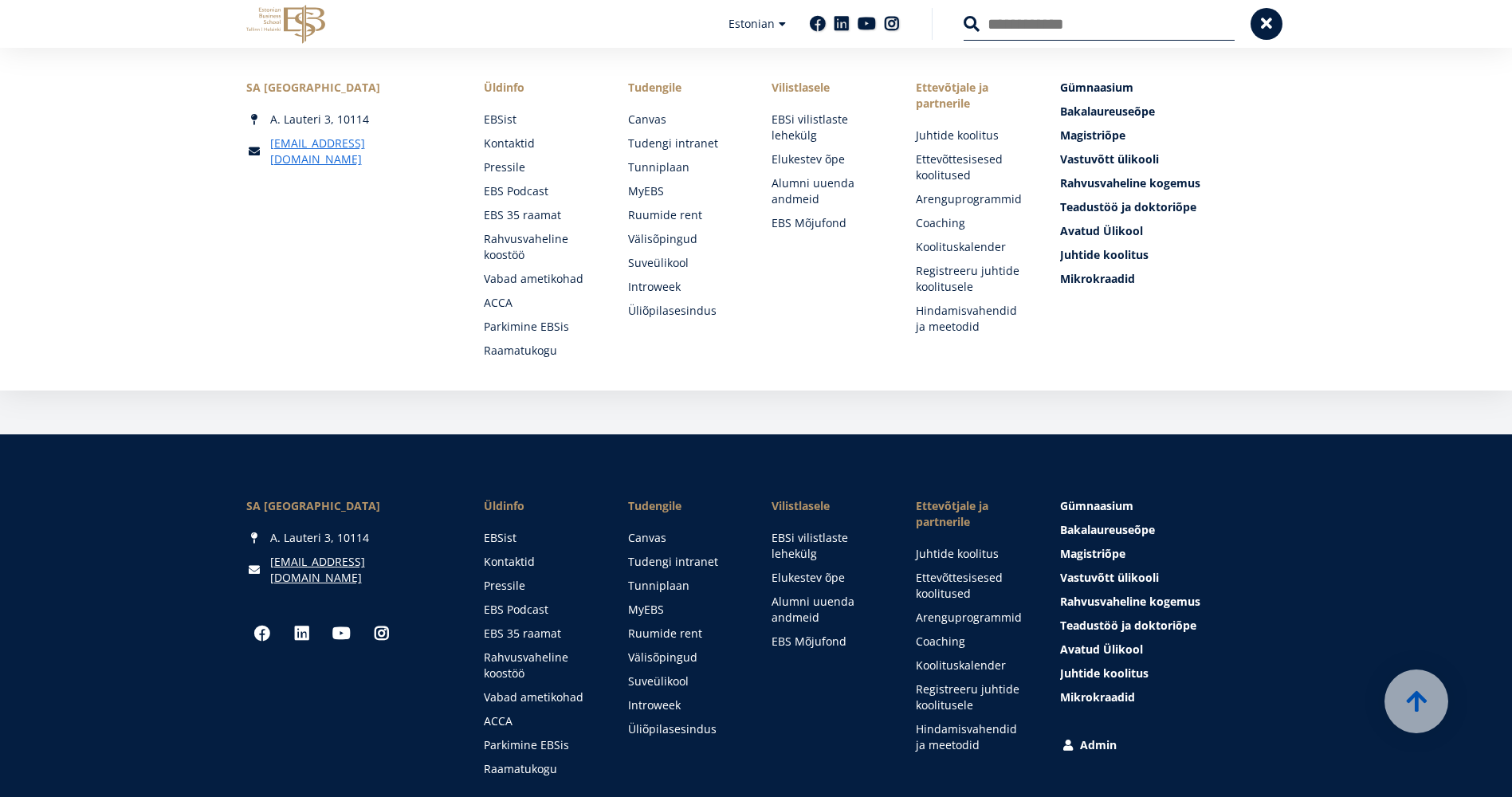
click at [1024, 26] on input "Otsing" at bounding box center [1099, 24] width 271 height 34
type input "*********"
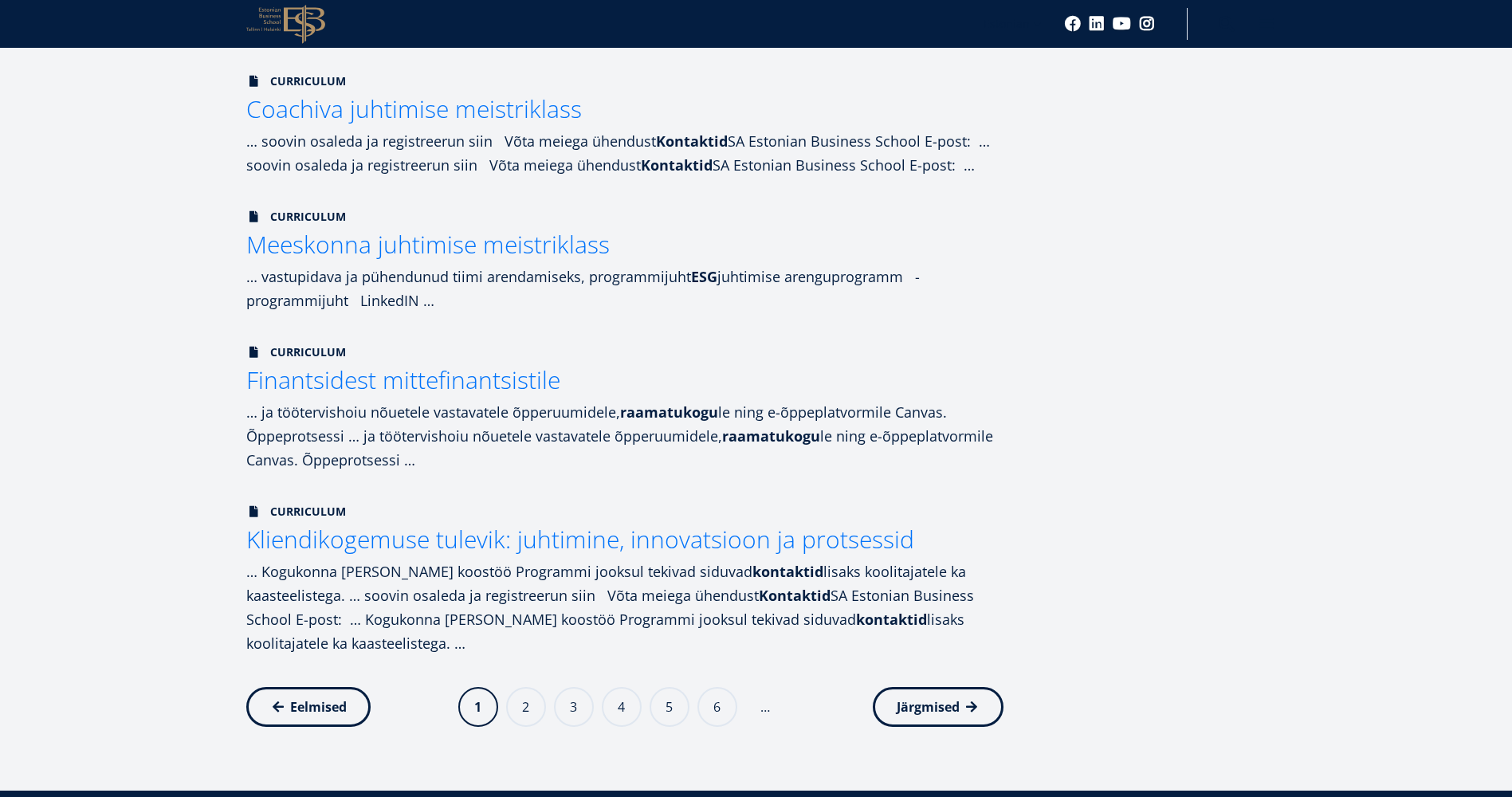
scroll to position [1663, 0]
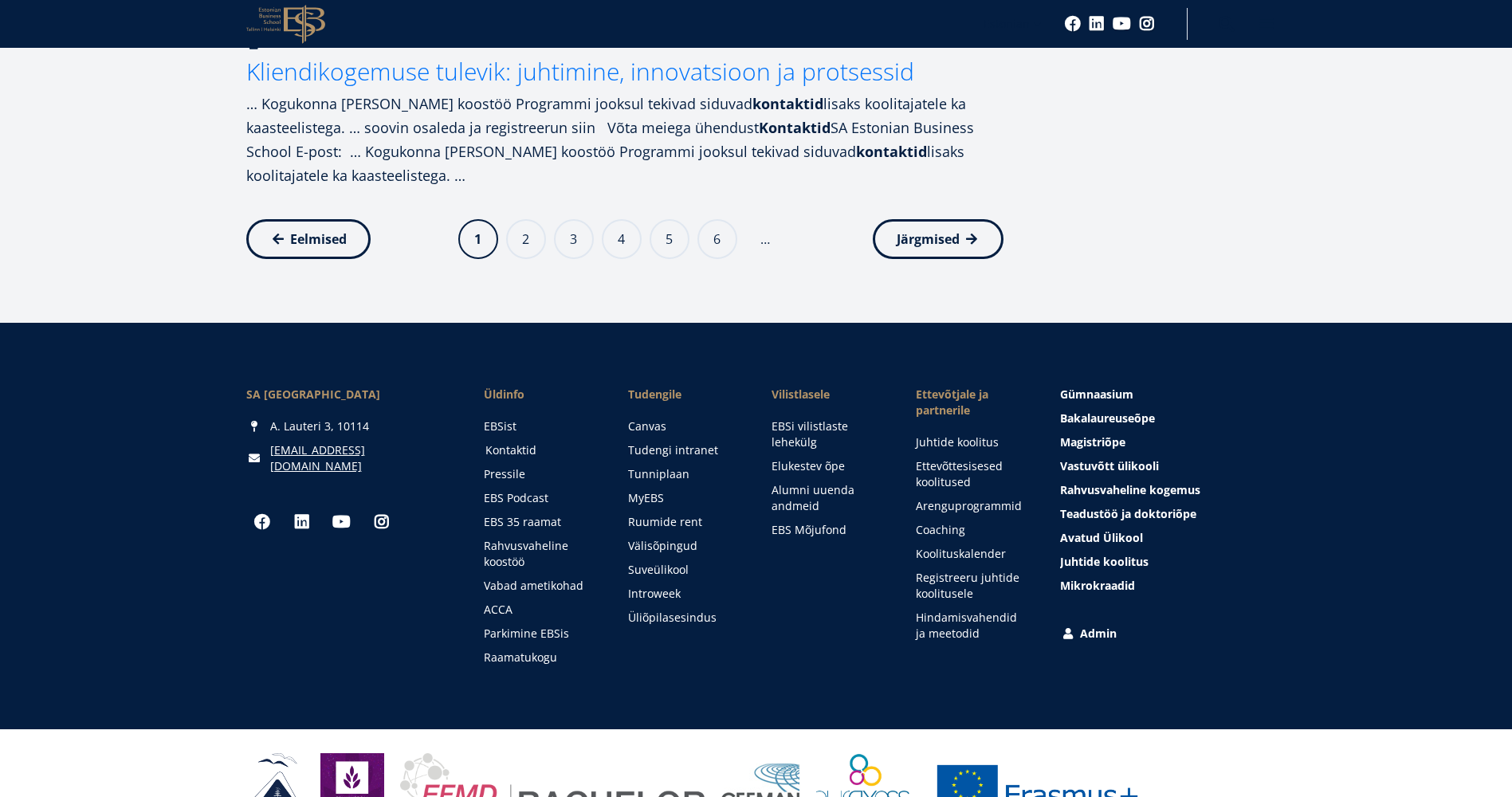
click at [503, 442] on link "Kontaktid" at bounding box center [541, 449] width 112 height 16
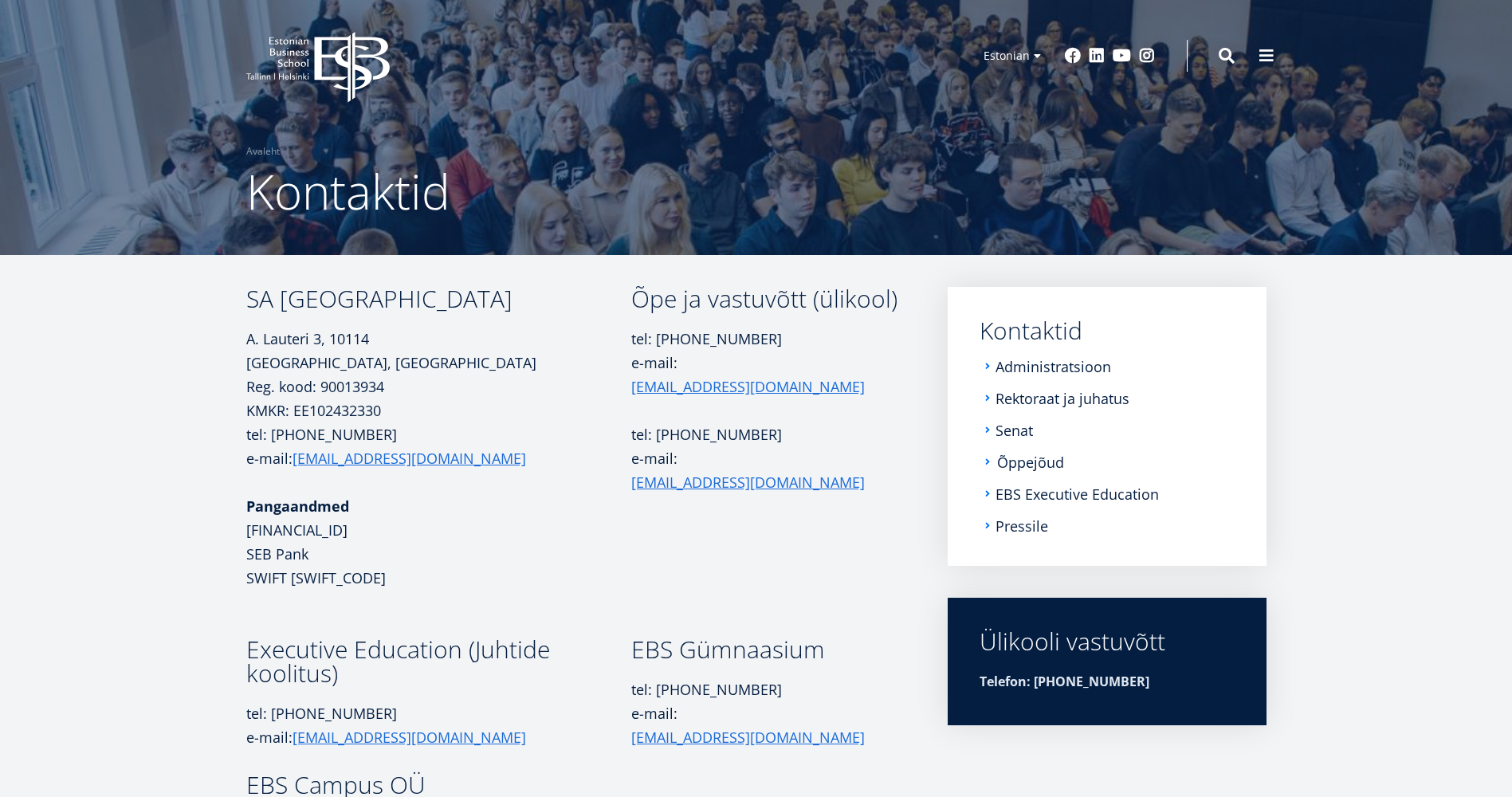
click at [999, 461] on link "Õppejõud" at bounding box center [1030, 462] width 67 height 16
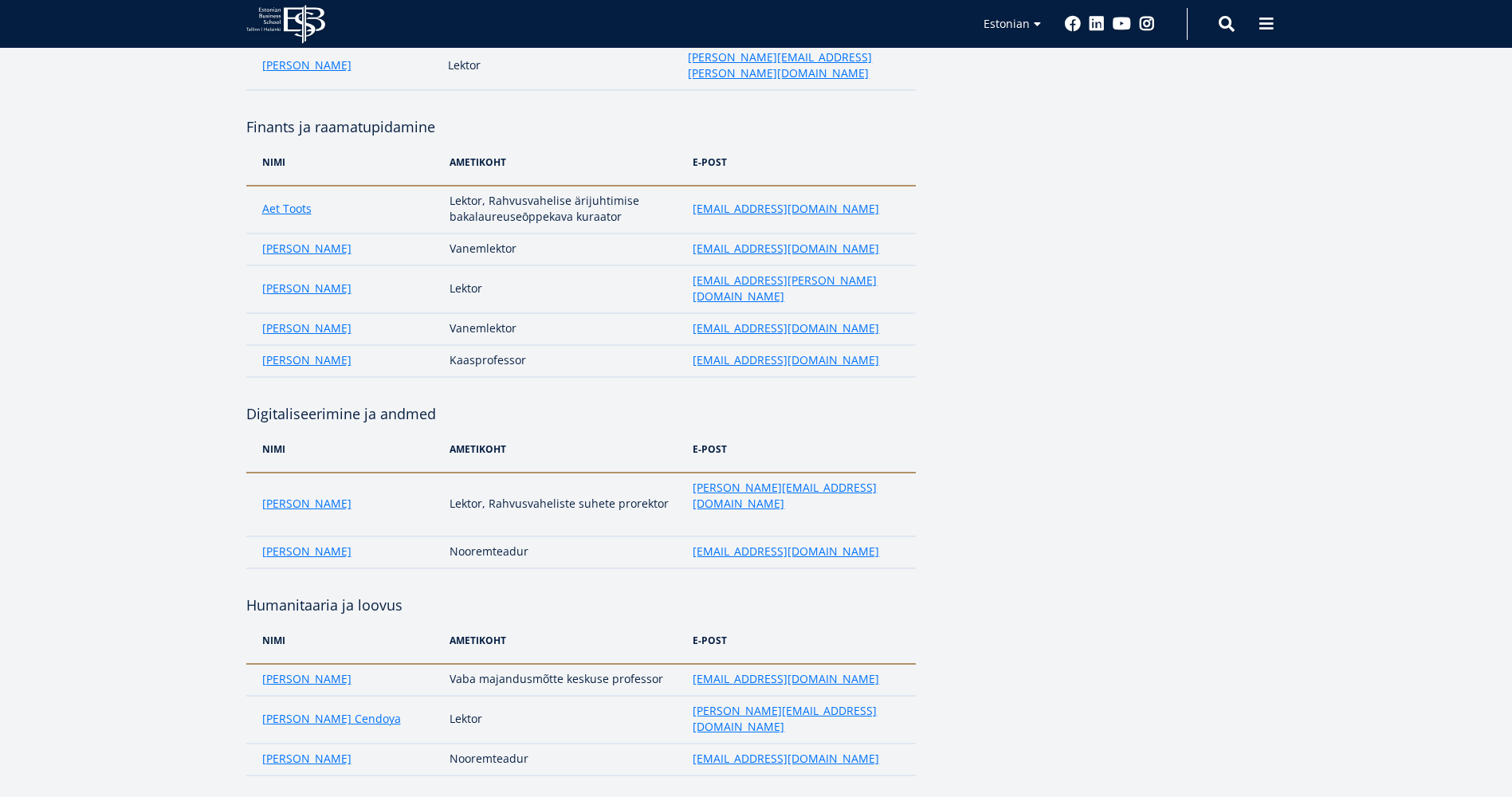
scroll to position [2563, 0]
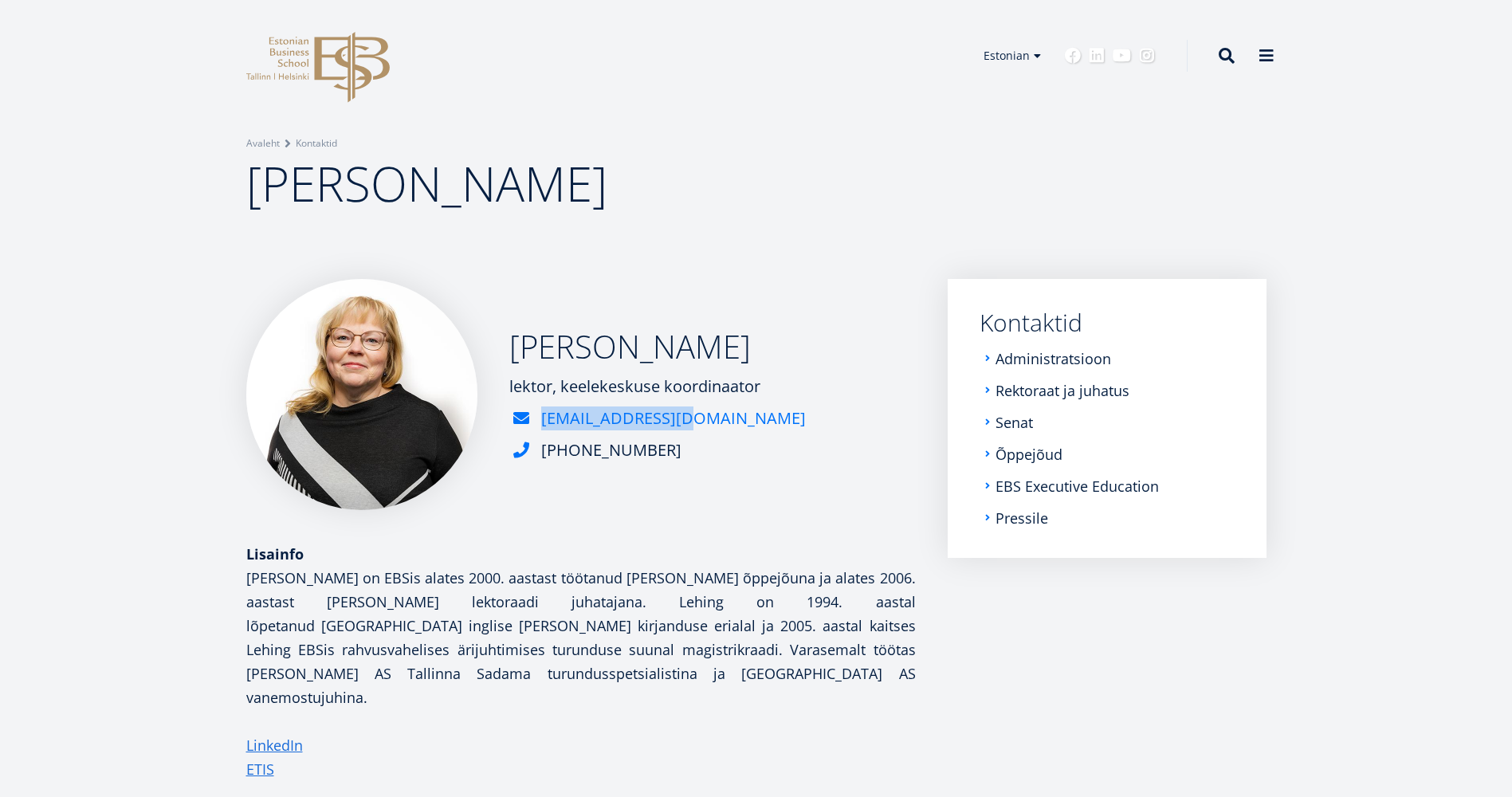
drag, startPoint x: 691, startPoint y: 422, endPoint x: 678, endPoint y: 416, distance: 14.3
click at [678, 416] on div "anu.lehing@ebs.ee" at bounding box center [658, 417] width 297 height 24
copy link "anu.lehing@ebs.ee"
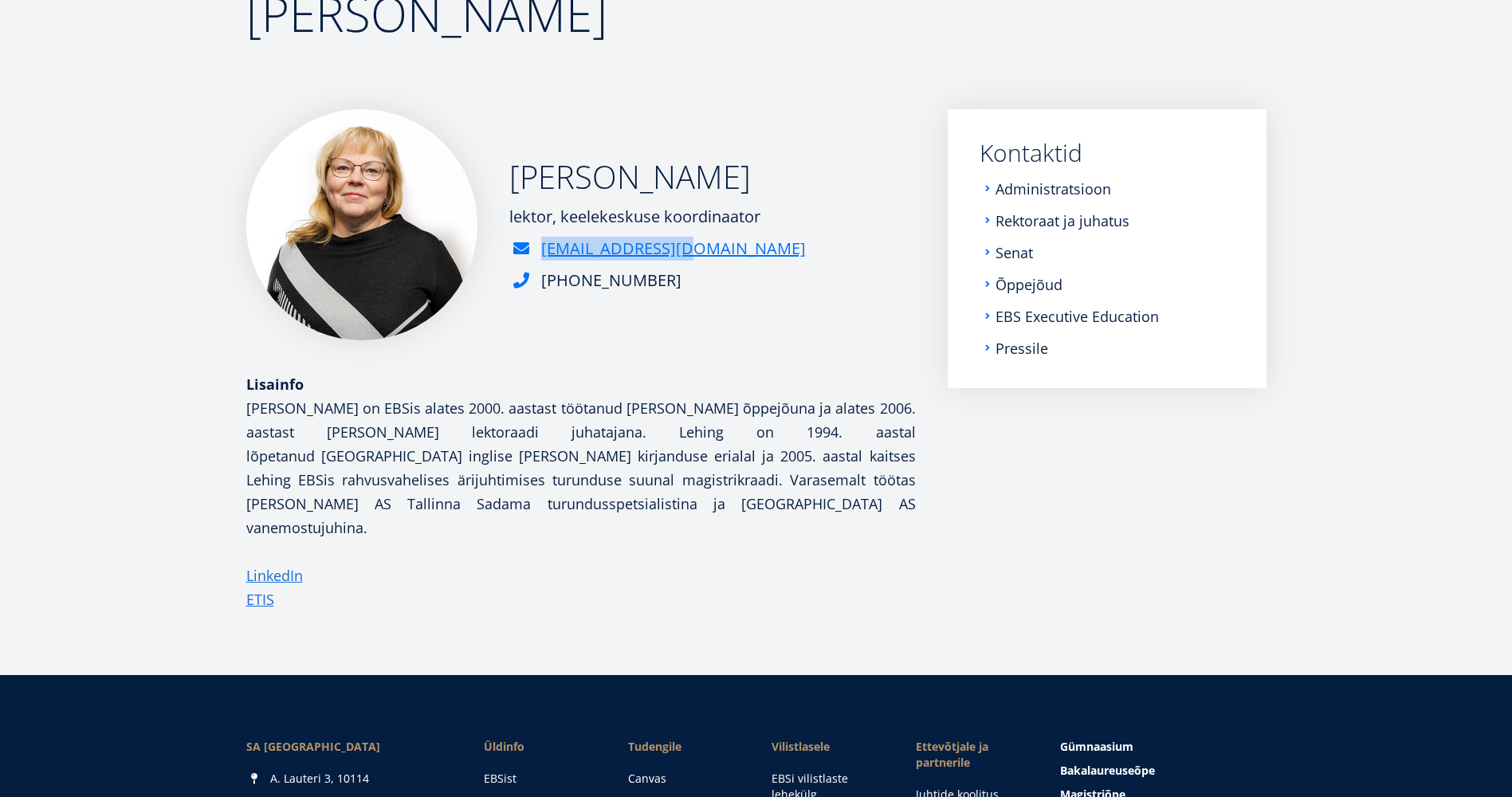
scroll to position [171, 0]
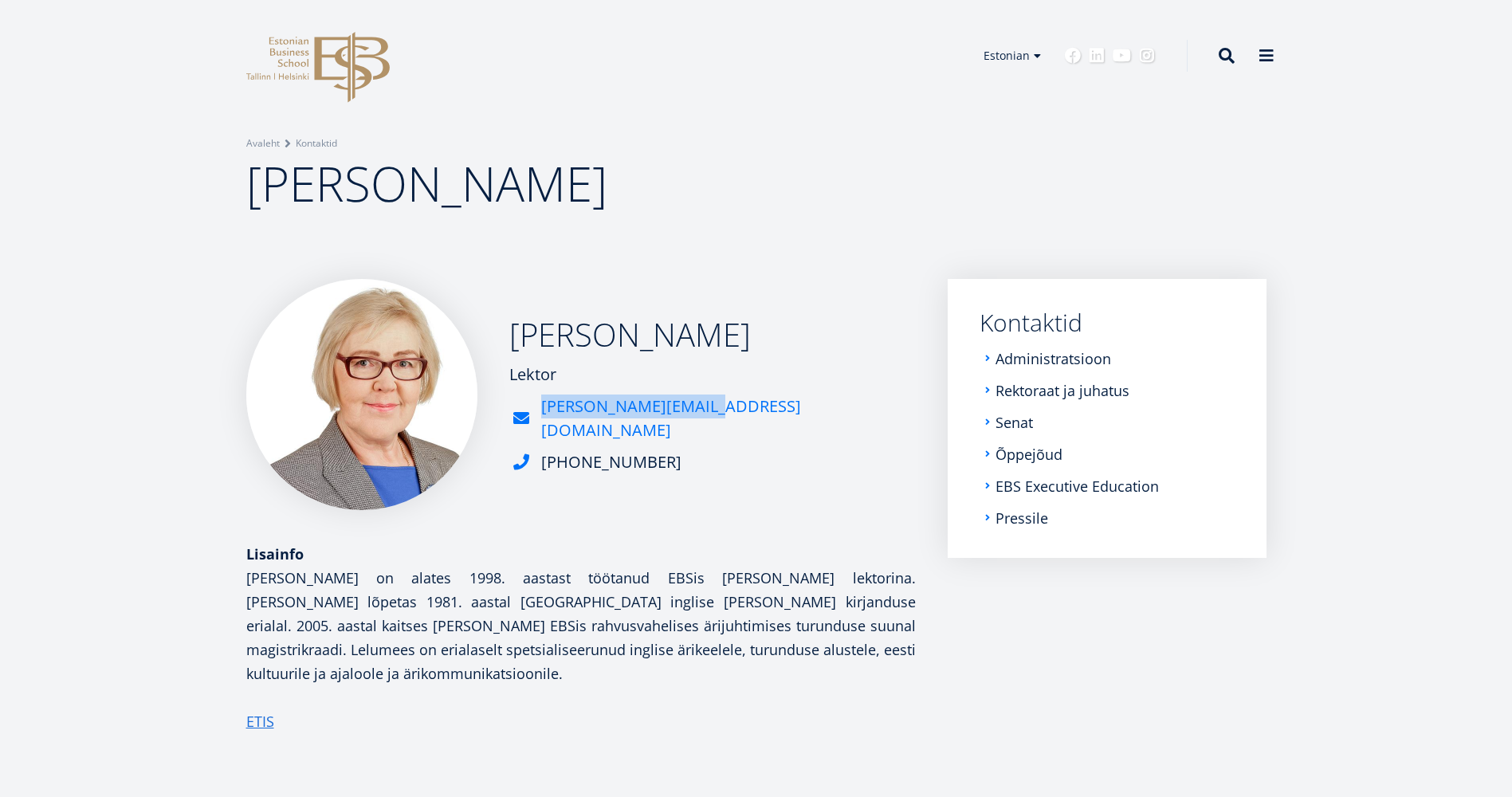
click at [711, 416] on div "[PERSON_NAME][EMAIL_ADDRESS][DOMAIN_NAME]" at bounding box center [712, 418] width 406 height 48
copy link "[PERSON_NAME][EMAIL_ADDRESS][DOMAIN_NAME]"
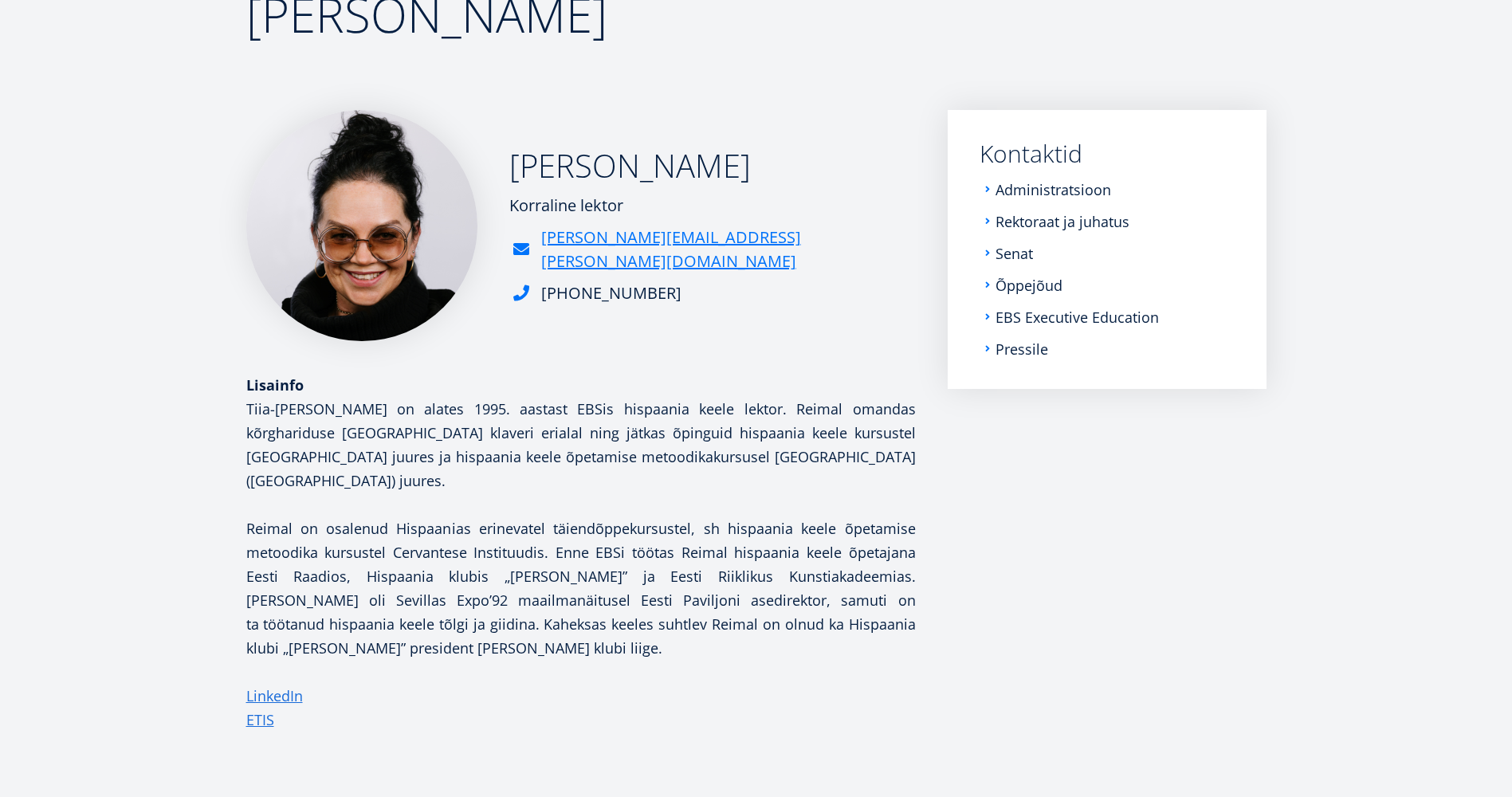
scroll to position [170, 0]
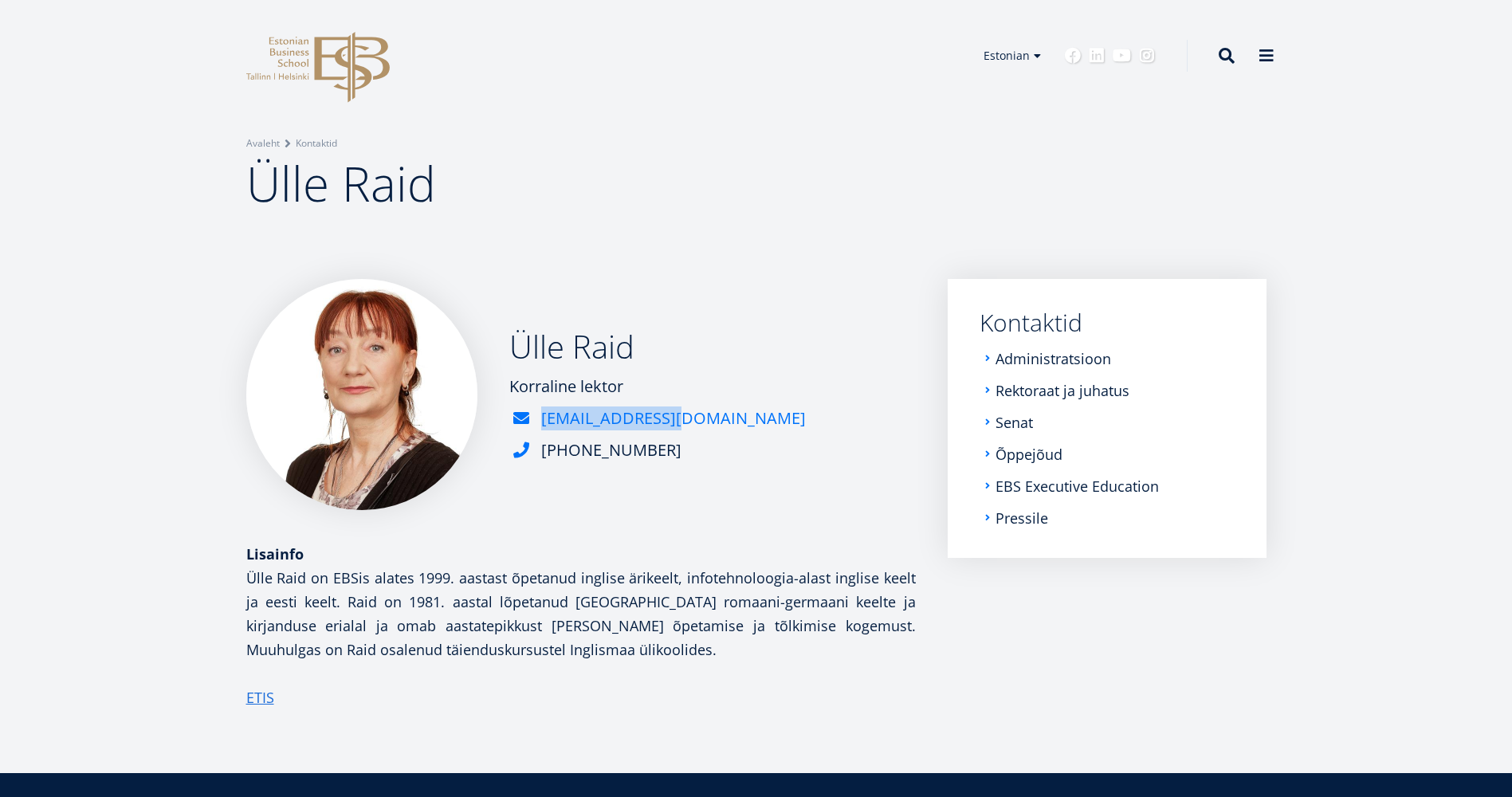
drag, startPoint x: 679, startPoint y: 422, endPoint x: 661, endPoint y: 424, distance: 18.1
click at [661, 424] on div "Ülle Raid Korraline lektor [EMAIL_ADDRESS][DOMAIN_NAME] [PHONE_NUMBER]" at bounding box center [580, 394] width 670 height 231
copy link "[EMAIL_ADDRESS][DOMAIN_NAME]"
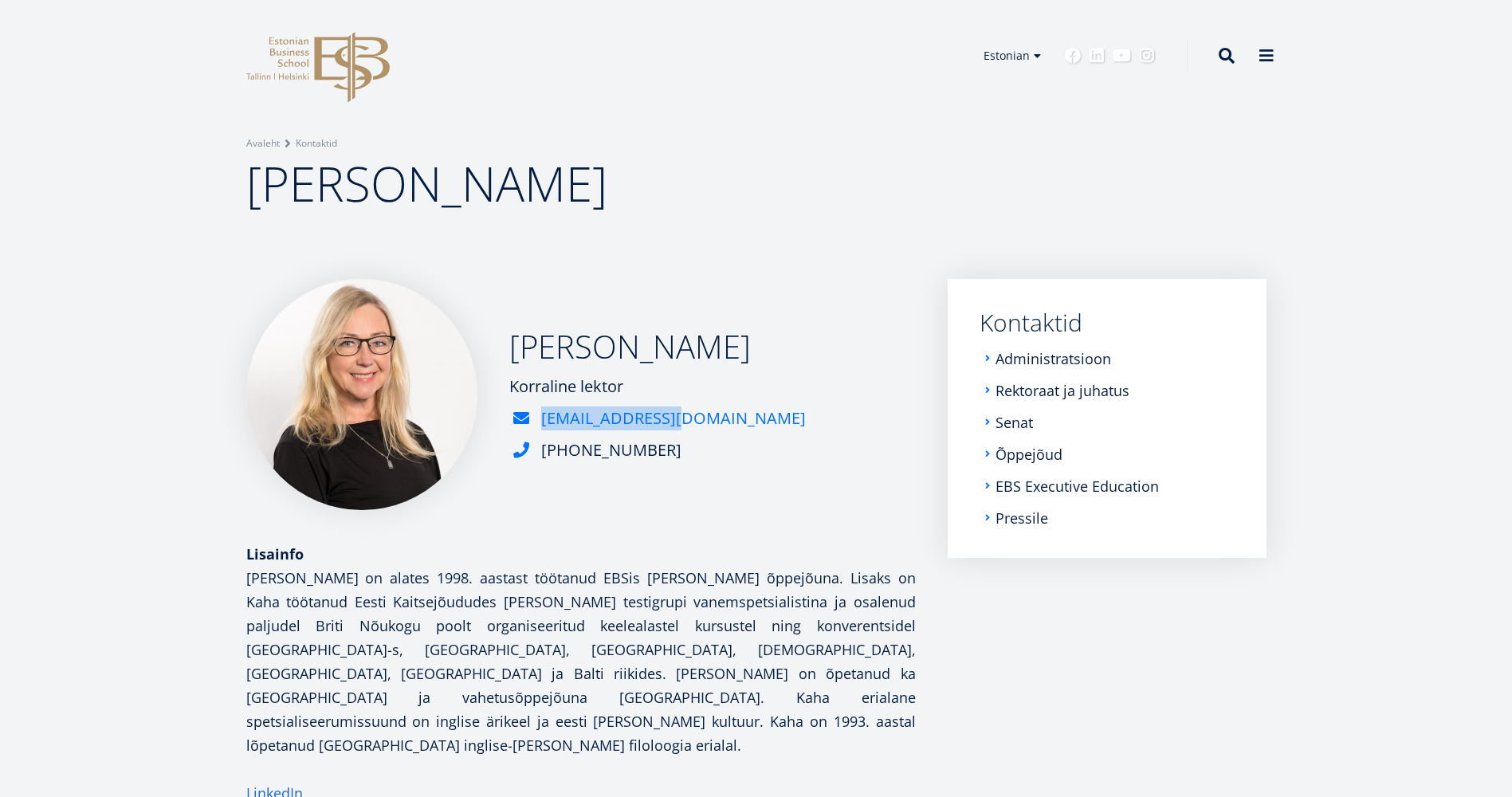
drag, startPoint x: 683, startPoint y: 422, endPoint x: 671, endPoint y: 419, distance: 12.4
click at [671, 419] on div "[PERSON_NAME] Korraline lektor [EMAIL_ADDRESS][DOMAIN_NAME] [PHONE_NUMBER]" at bounding box center [580, 394] width 670 height 231
copy link "[EMAIL_ADDRESS][DOMAIN_NAME]"
